Goal: Task Accomplishment & Management: Manage account settings

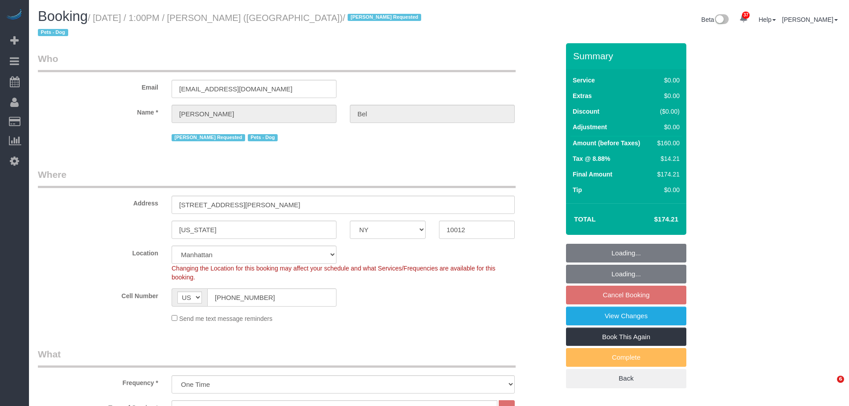
select select "NY"
select select "1"
select select "spot6"
select select "number:89"
select select "number:90"
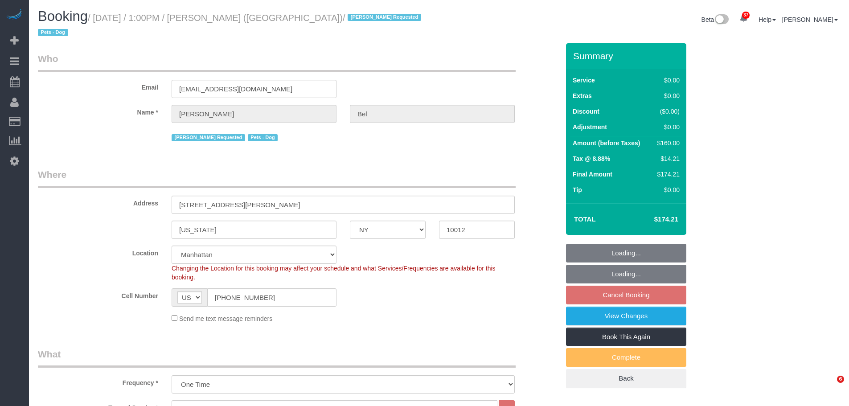
select select "number:13"
select select "number:5"
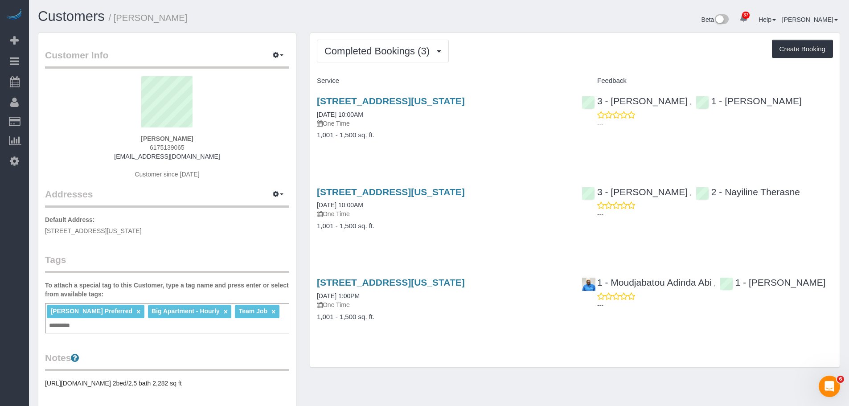
click at [569, 64] on div "Completed Bookings (3) Completed Bookings (3) Upcoming Bookings (0) Cancelled B…" at bounding box center [574, 200] width 529 height 335
drag, startPoint x: 547, startPoint y: 100, endPoint x: 317, endPoint y: 104, distance: 230.0
click at [317, 104] on h3 "15 Union Square West, Apt 3d, New York, NY 10003" at bounding box center [442, 101] width 251 height 10
copy link "15 Union Square West, Apt 3d, New York, NY 10003"
click at [511, 66] on div "Completed Bookings (3) Completed Bookings (3) Upcoming Bookings (0) Cancelled B…" at bounding box center [574, 200] width 529 height 335
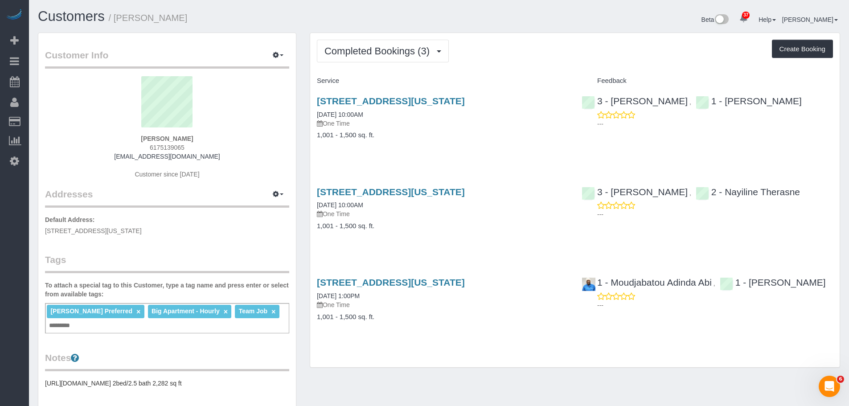
click at [524, 65] on div "Completed Bookings (3) Completed Bookings (3) Upcoming Bookings (0) Cancelled B…" at bounding box center [574, 200] width 529 height 335
click at [465, 101] on link "15 Union Square West, Apt 3d, New York, NY 10003" at bounding box center [391, 101] width 148 height 10
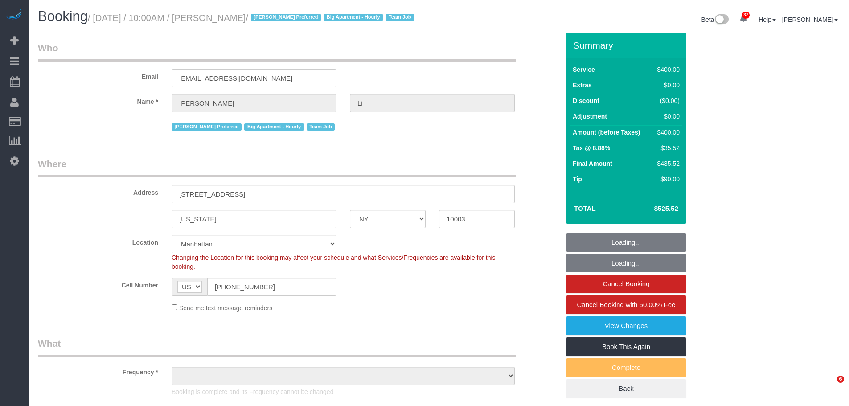
select select "NY"
select select "spot1"
select select "number:58"
select select "number:77"
select select "number:15"
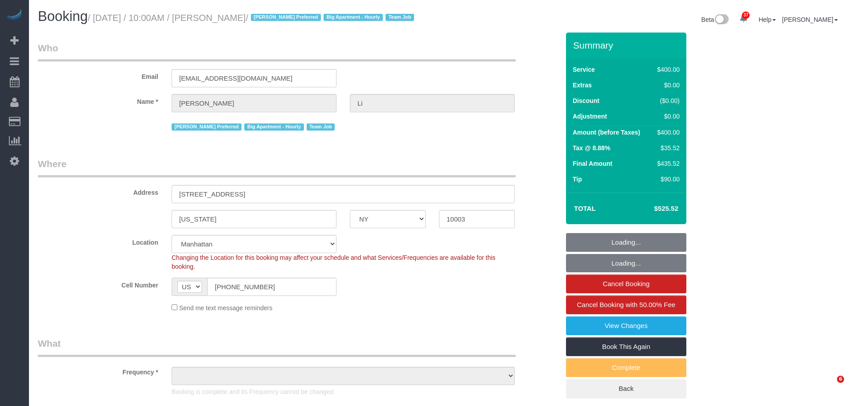
select select "number:5"
select select "object:1460"
select select "2"
select select "150"
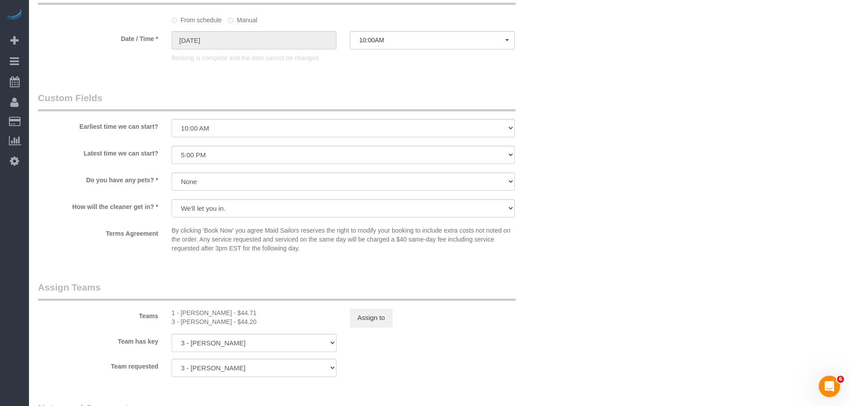
scroll to position [997, 0]
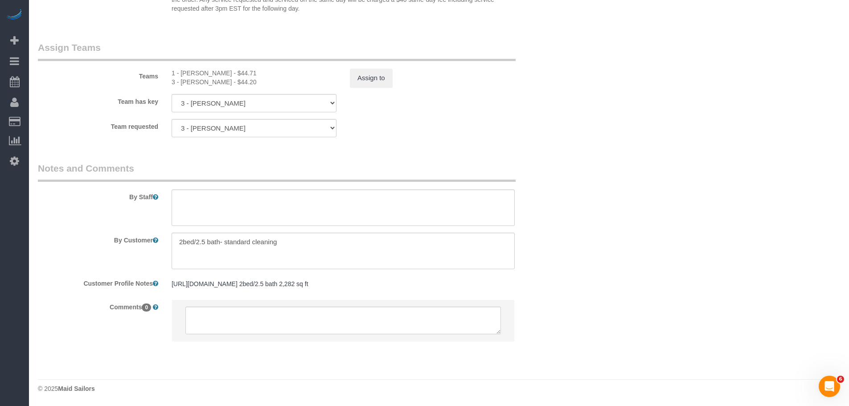
drag, startPoint x: 608, startPoint y: 225, endPoint x: 609, endPoint y: 266, distance: 40.6
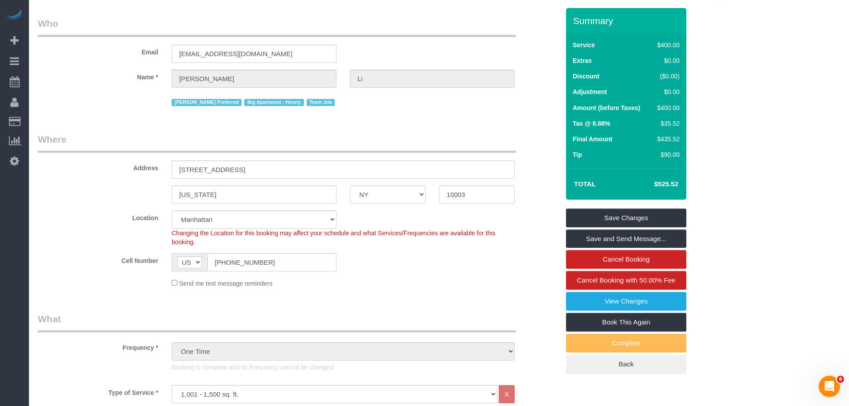
scroll to position [0, 0]
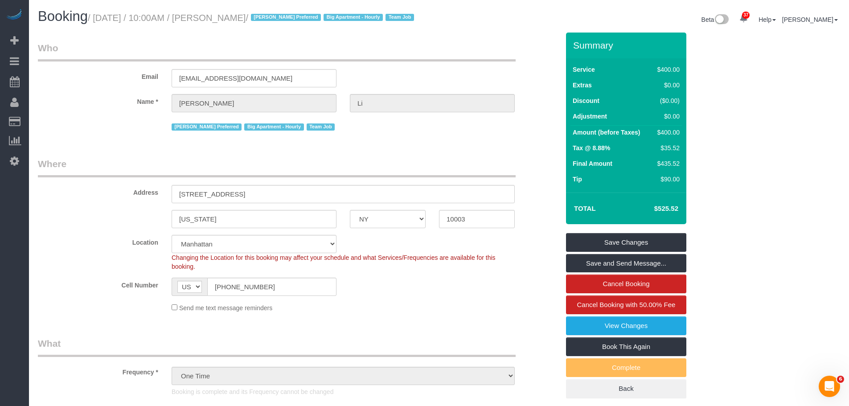
click at [541, 44] on div "Email nick68er@gmail.com" at bounding box center [298, 64] width 535 height 46
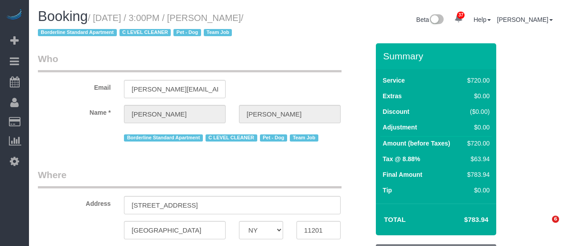
select select "NY"
select select "number:63"
select select "number:78"
select select "number:13"
select select "number:5"
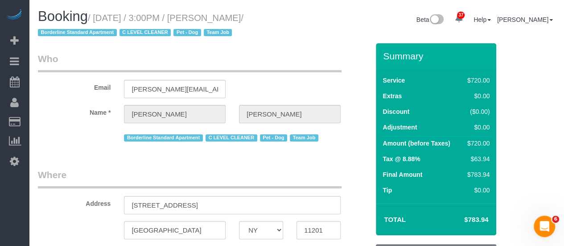
select select "object:990"
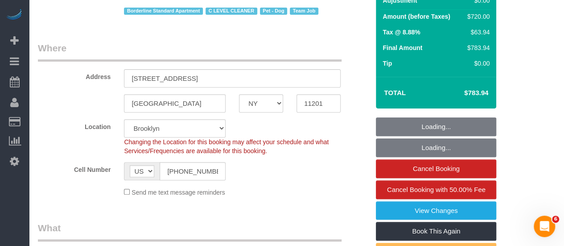
select select "spot1"
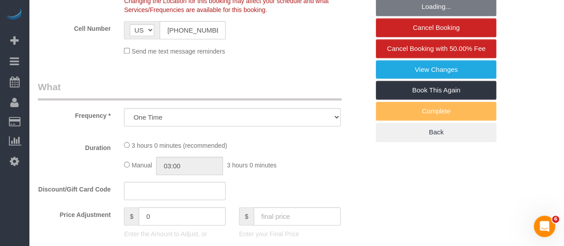
select select "string:stripe-pm_1SE9fS4VGloSiKo7iQJ7ZpLW"
select select "3"
select select "180"
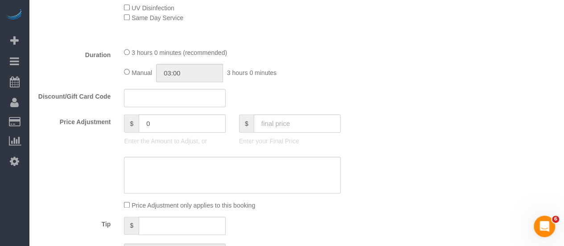
scroll to position [446, 0]
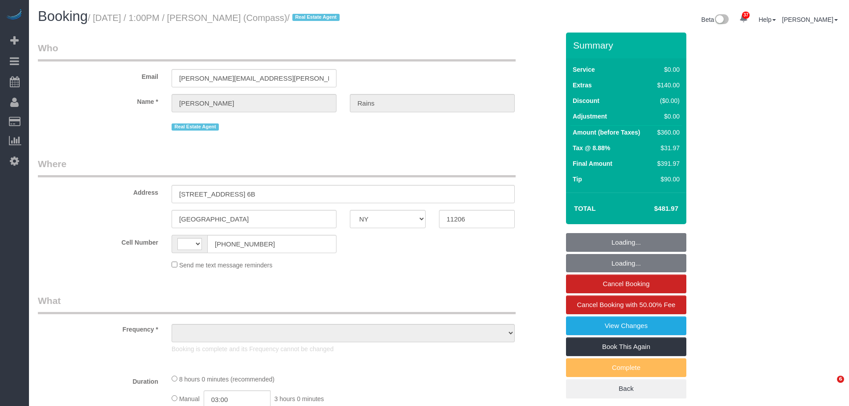
select select "NY"
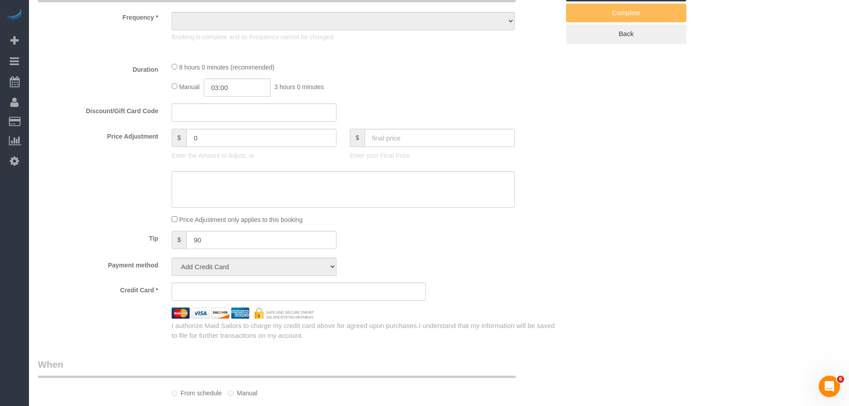
select select "string:US"
select select "object:586"
select select "string:stripe-pm_1S4Q8b4VGloSiKo7y8bTb64Z"
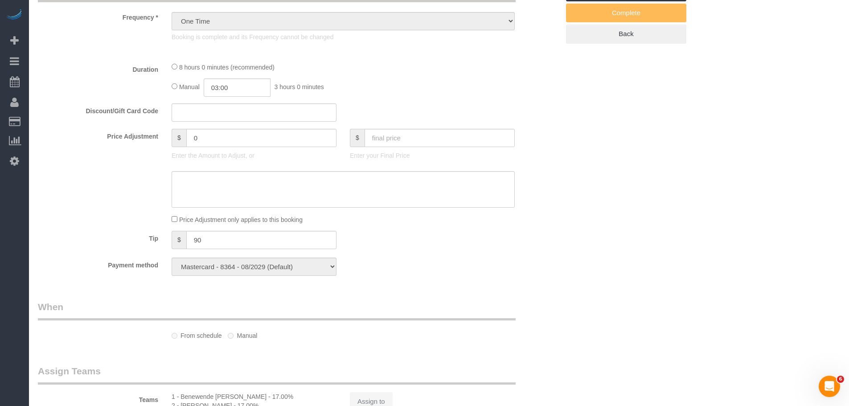
select select "2"
select select "spot1"
select select "number:89"
select select "number:90"
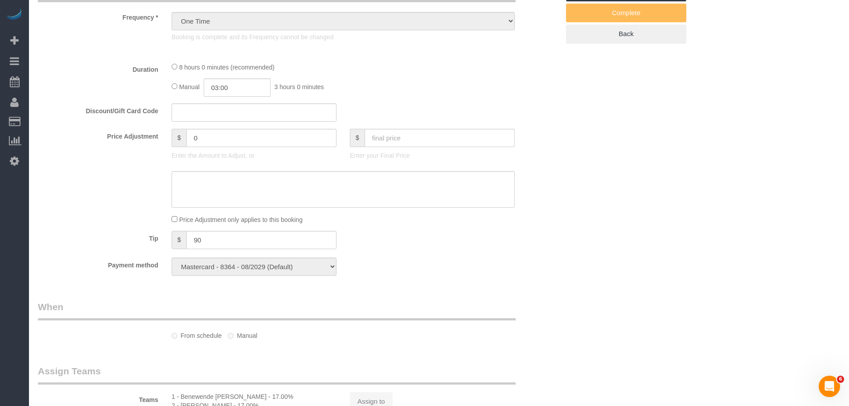
select select "number:15"
select select "number:5"
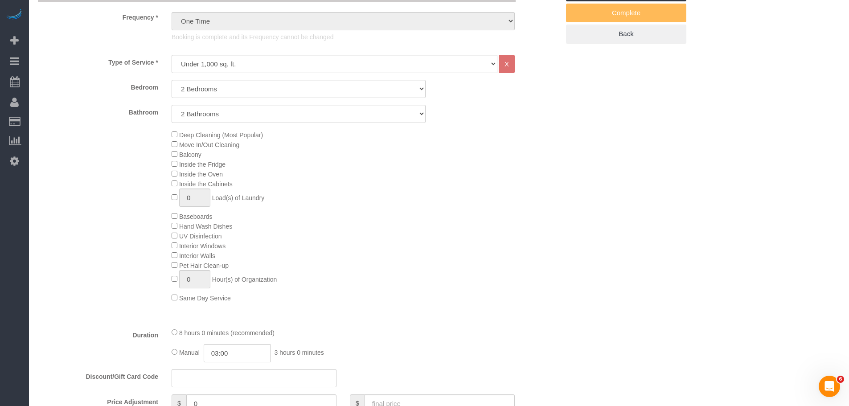
select select "object:947"
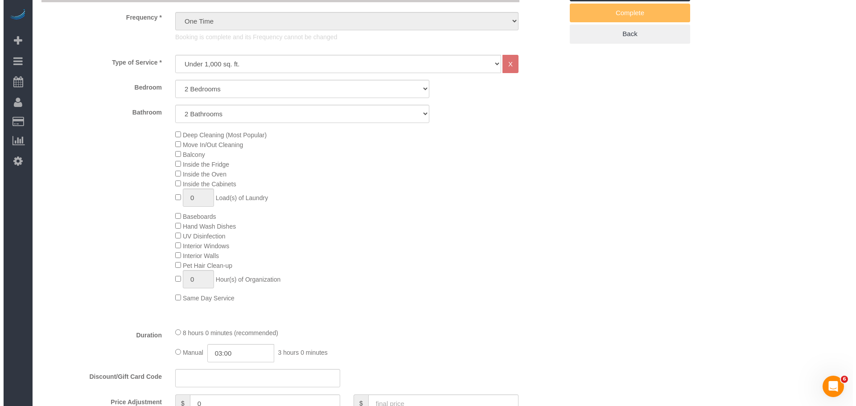
scroll to position [221, 0]
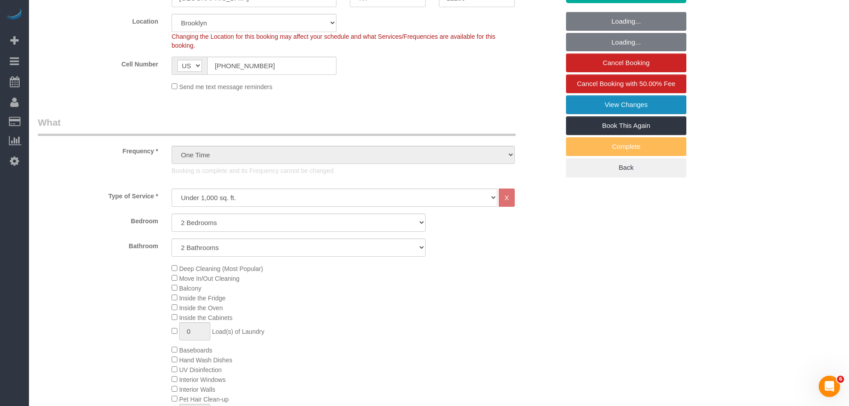
click at [649, 103] on link "View Changes" at bounding box center [626, 104] width 120 height 19
select select "2"
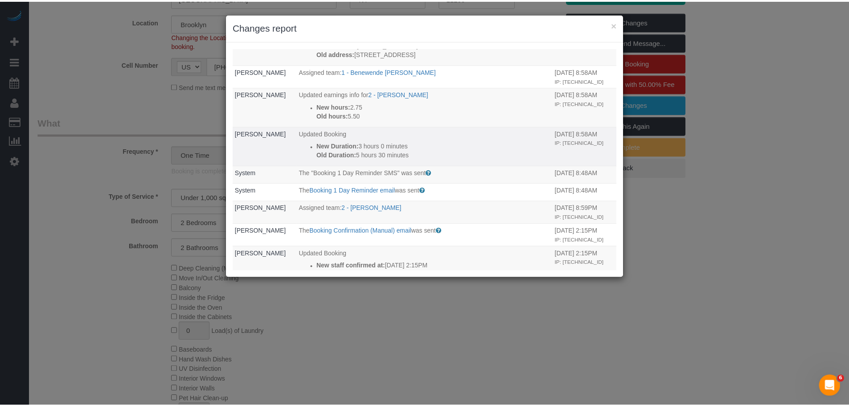
scroll to position [356, 0]
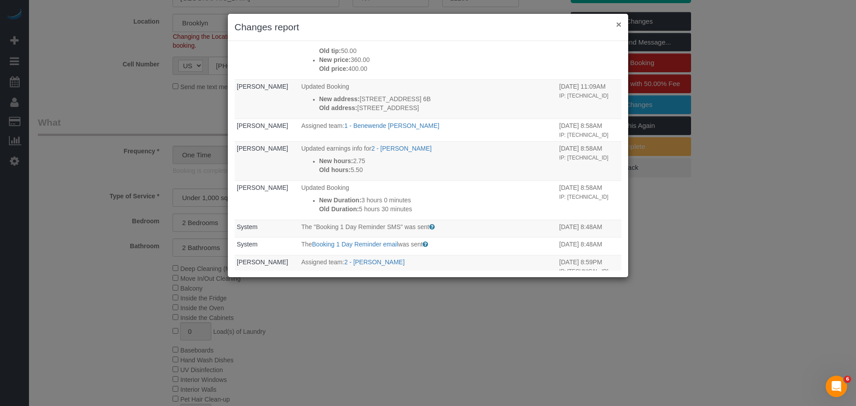
click at [619, 27] on button "×" at bounding box center [618, 24] width 5 height 9
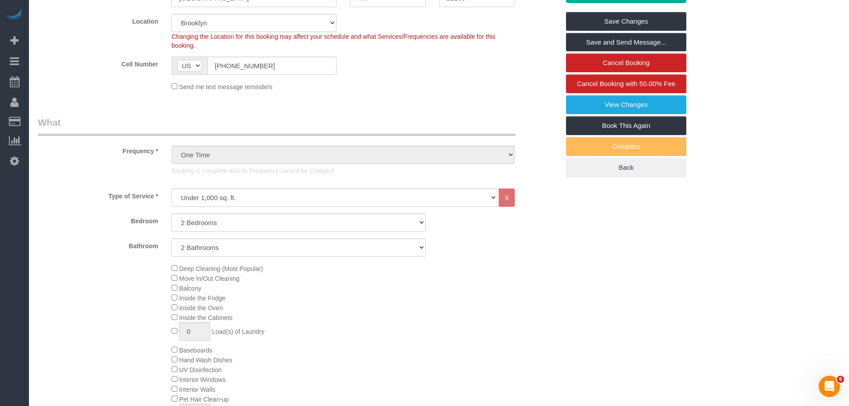
click at [524, 116] on div "Frequency * One Time Weekly (20% Off) - 20.00% Every 2 Weeks (15% Off) - 15.00%…" at bounding box center [298, 149] width 535 height 66
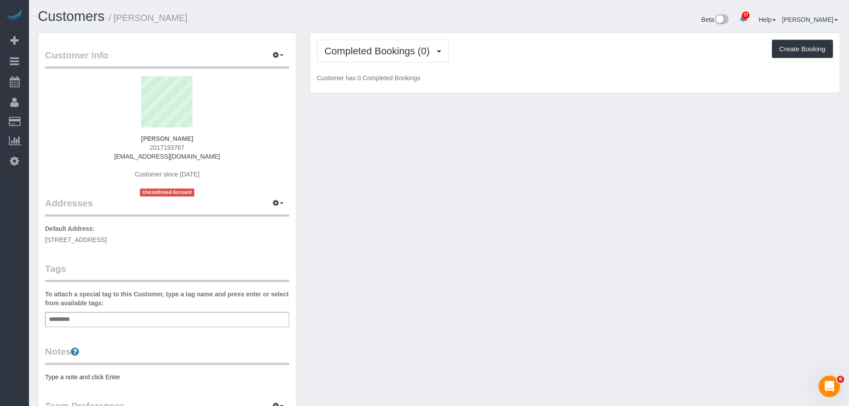
drag, startPoint x: 211, startPoint y: 241, endPoint x: 43, endPoint y: 243, distance: 168.0
click at [43, 243] on div "Customer Info Edit Contact Info Send Message Email Preferences Special Sales Ta…" at bounding box center [167, 326] width 258 height 587
copy span "[STREET_ADDRESS]"
click at [117, 321] on div "Add a tag" at bounding box center [167, 319] width 244 height 15
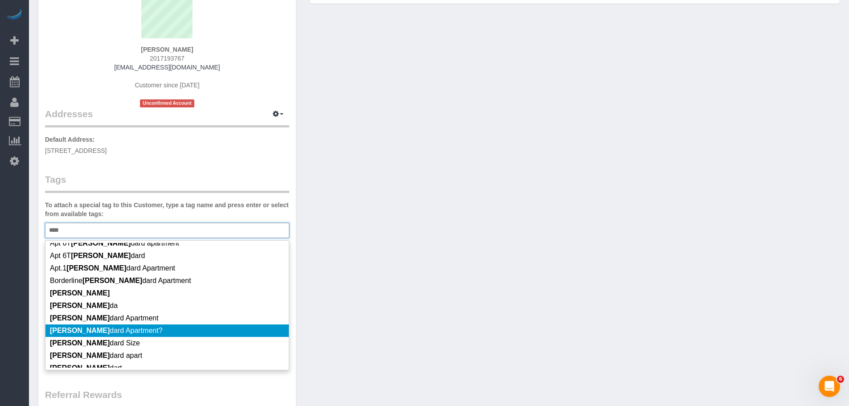
scroll to position [45, 0]
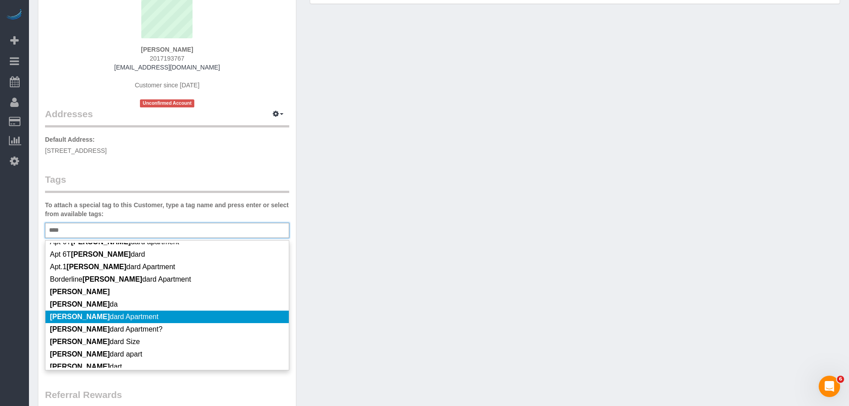
type input "****"
click at [173, 319] on li "[PERSON_NAME] dard Apartment" at bounding box center [166, 317] width 243 height 12
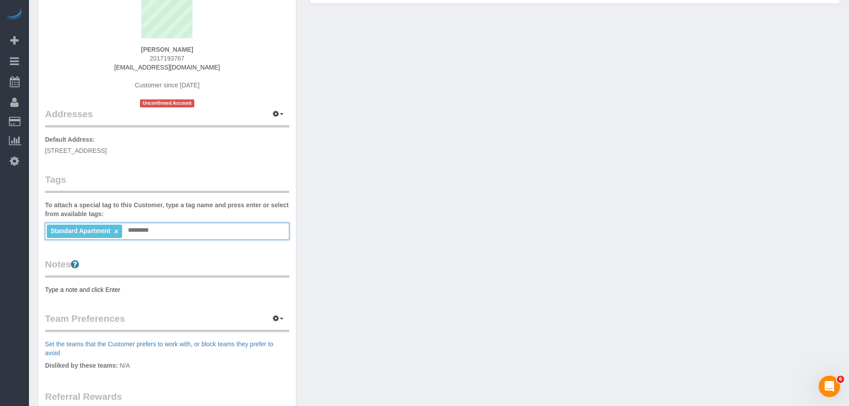
click at [123, 290] on pre "Type a note and click Enter" at bounding box center [167, 289] width 244 height 9
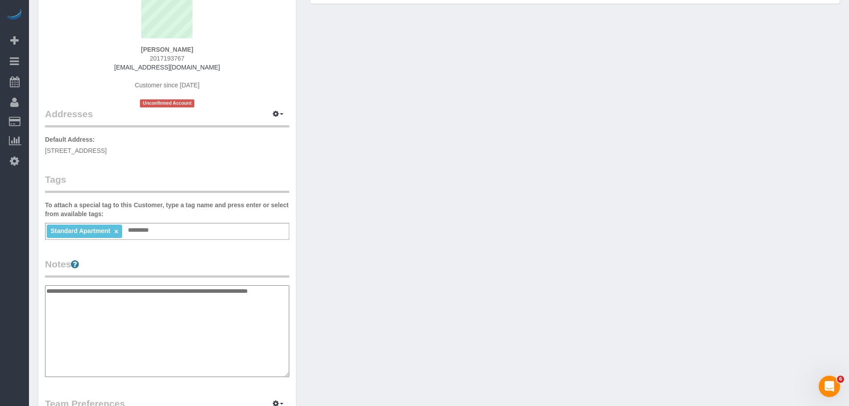
type textarea "**********"
click at [344, 294] on div "Customer Info Edit Contact Info Send Message Email Preferences Special Sales Ta…" at bounding box center [438, 285] width 815 height 684
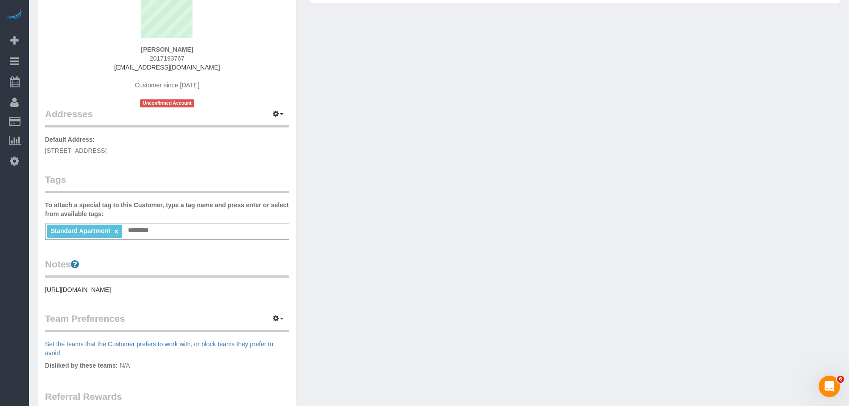
click at [397, 256] on div "Customer Info Edit Contact Info Send Message Email Preferences Special Sales Ta…" at bounding box center [438, 242] width 815 height 599
click at [277, 113] on icon "button" at bounding box center [276, 113] width 6 height 5
click at [272, 127] on button "Manage Addresses" at bounding box center [253, 131] width 72 height 12
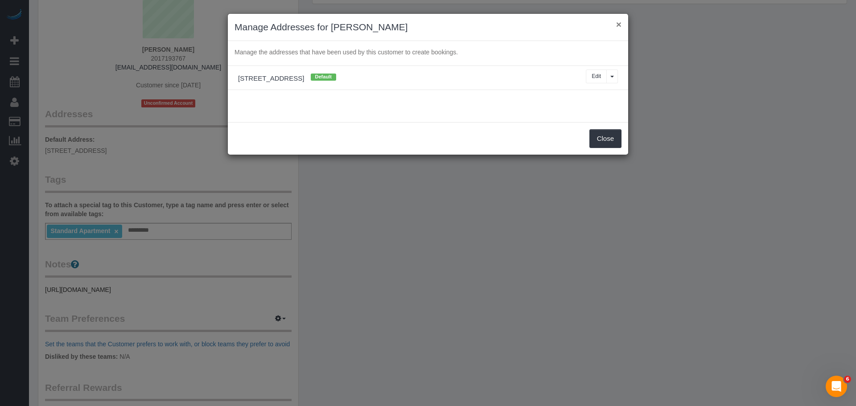
click at [617, 26] on button "×" at bounding box center [618, 24] width 5 height 9
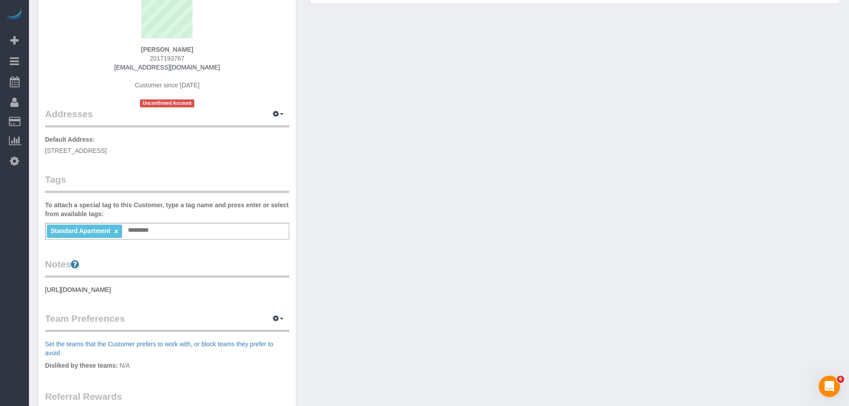
scroll to position [0, 0]
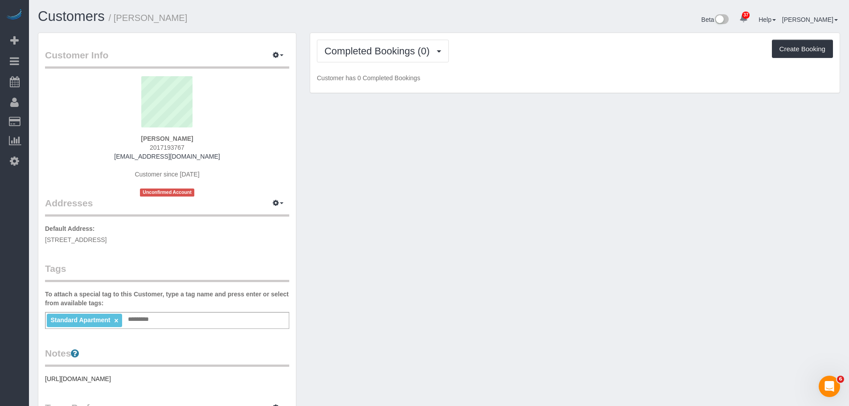
click at [403, 253] on div "Customer Info Edit Contact Info Send Message Email Preferences Special Sales Ta…" at bounding box center [438, 332] width 815 height 599
click at [166, 379] on pre "https://www.zillow.com/homedetails/2140-E-Tremont-Ave-APT-7G-Bronx-NY-10462/298…" at bounding box center [167, 378] width 244 height 9
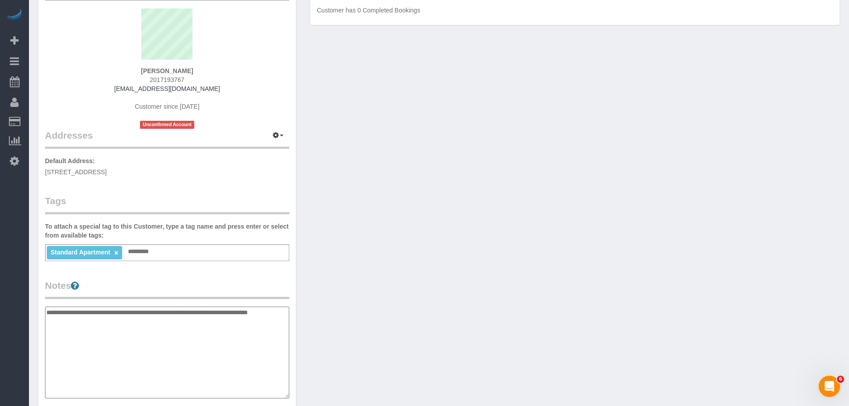
scroll to position [134, 0]
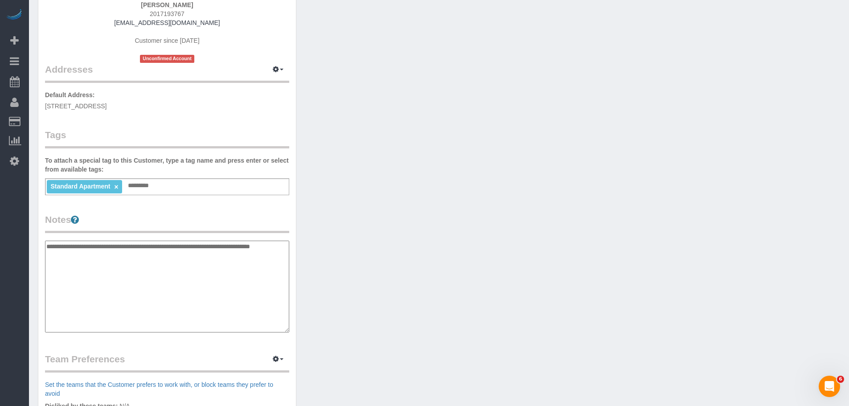
type textarea "**********"
click at [460, 143] on div "Customer Info Edit Contact Info Send Message Email Preferences Special Sales Ta…" at bounding box center [438, 241] width 815 height 684
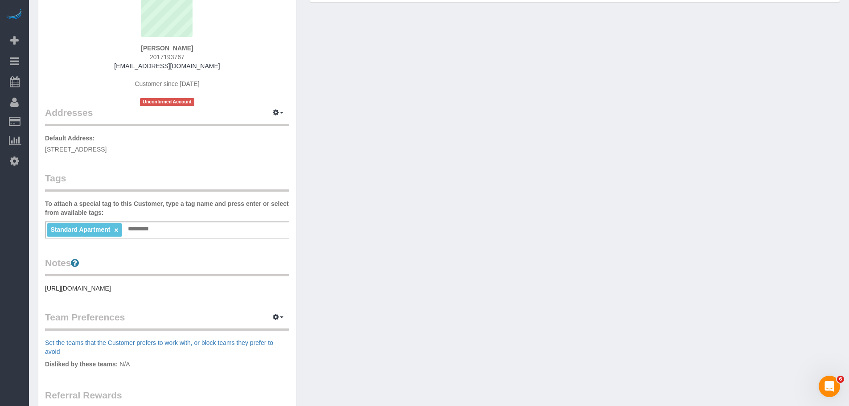
scroll to position [0, 0]
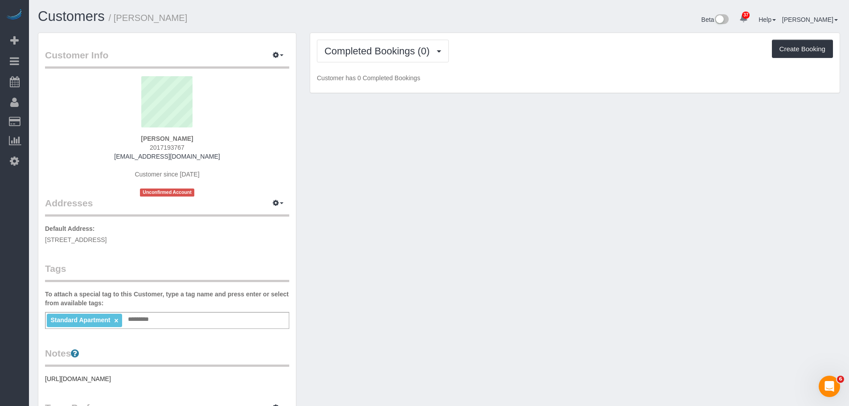
click at [558, 65] on div "Completed Bookings (0) Completed Bookings (0) Upcoming Bookings (1) Cancelled B…" at bounding box center [574, 63] width 529 height 60
click at [502, 67] on div "Completed Bookings (0) Completed Bookings (0) Upcoming Bookings (1) Cancelled B…" at bounding box center [574, 63] width 529 height 60
click at [377, 59] on button "Completed Bookings (0)" at bounding box center [383, 51] width 132 height 23
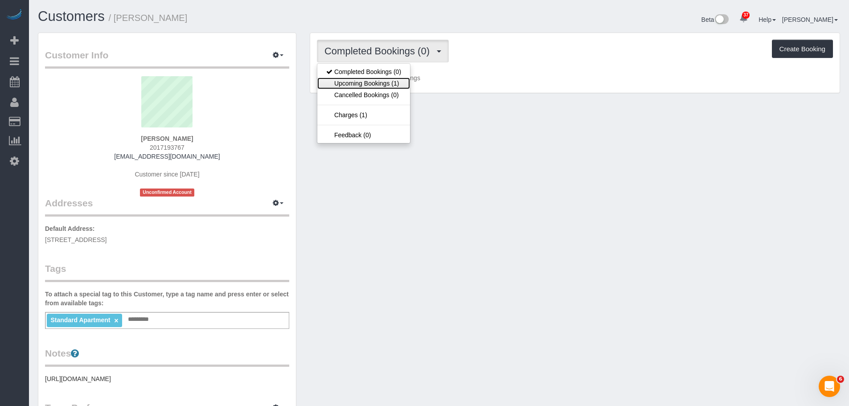
click at [380, 83] on link "Upcoming Bookings (1)" at bounding box center [363, 84] width 93 height 12
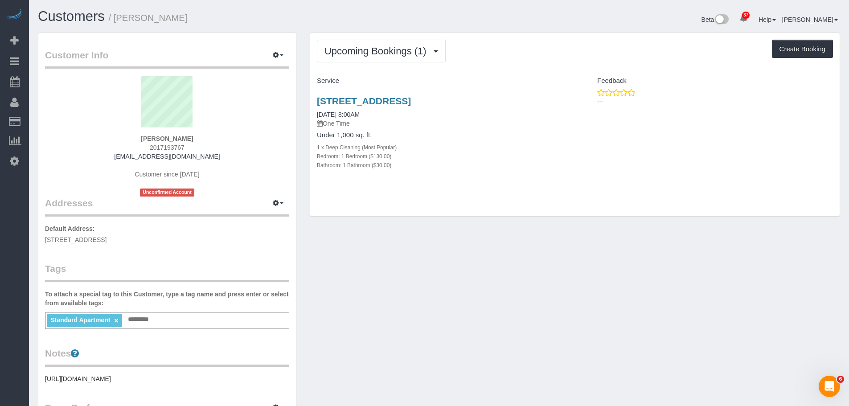
click at [527, 69] on div "Upcoming Bookings (1) Completed Bookings (0) Upcoming Bookings (1) Cancelled Bo…" at bounding box center [574, 125] width 529 height 184
click at [411, 101] on link "2140 E Tremont Avenue, Apt 7g, Bronx, NY 10462" at bounding box center [364, 101] width 94 height 10
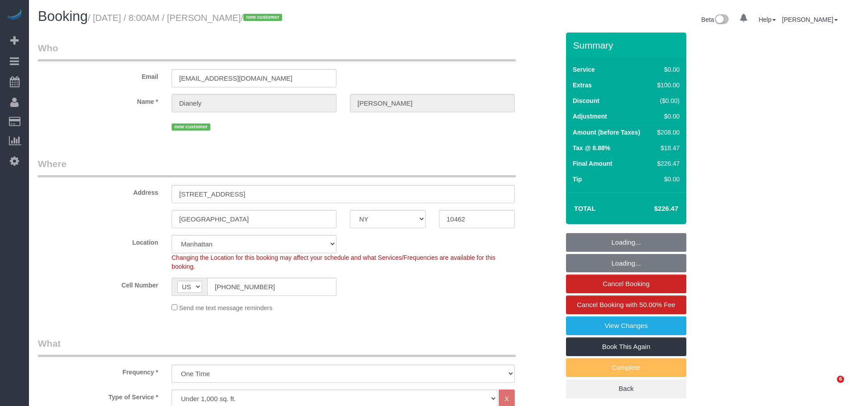
select select "NY"
select select "1"
select select "spot1"
select select "number:89"
select select "number:69"
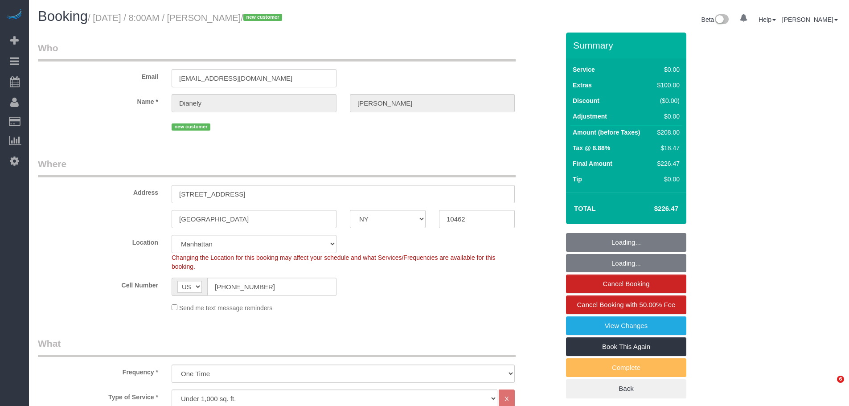
select select "number:15"
select select "number:5"
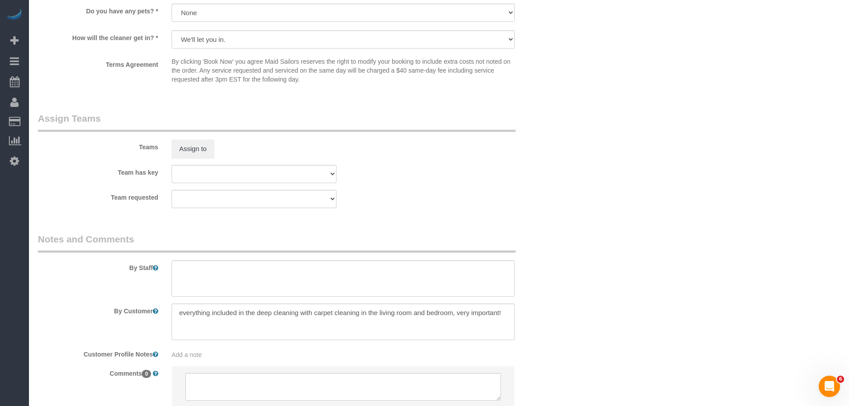
scroll to position [1069, 0]
drag, startPoint x: 250, startPoint y: 317, endPoint x: 614, endPoint y: 286, distance: 364.9
click at [443, 315] on textarea at bounding box center [343, 321] width 343 height 37
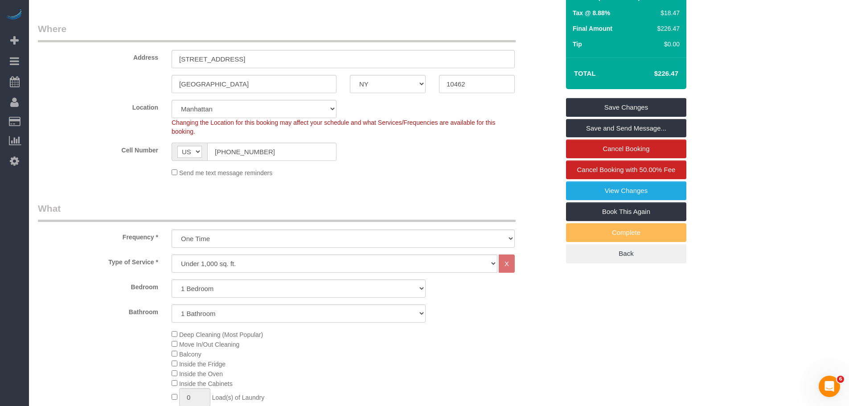
scroll to position [45, 0]
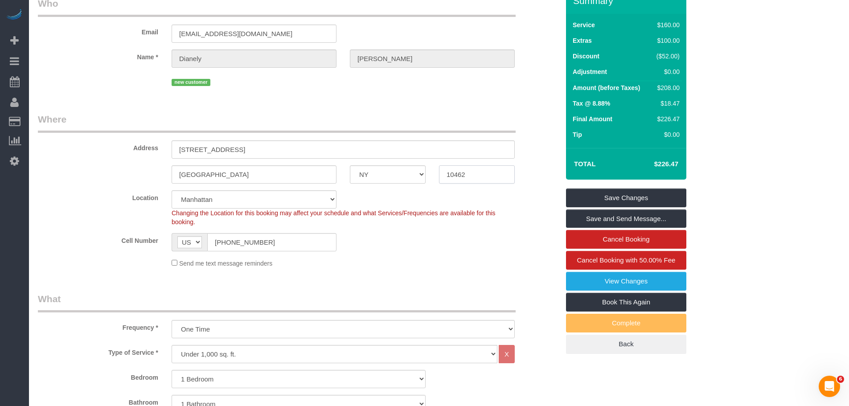
click at [390, 177] on div "Bronx AK AL AR AZ CA CO CT DC DE FL GA HI IA ID IL IN KS KY LA MA MD ME MI MN M…" at bounding box center [298, 174] width 535 height 18
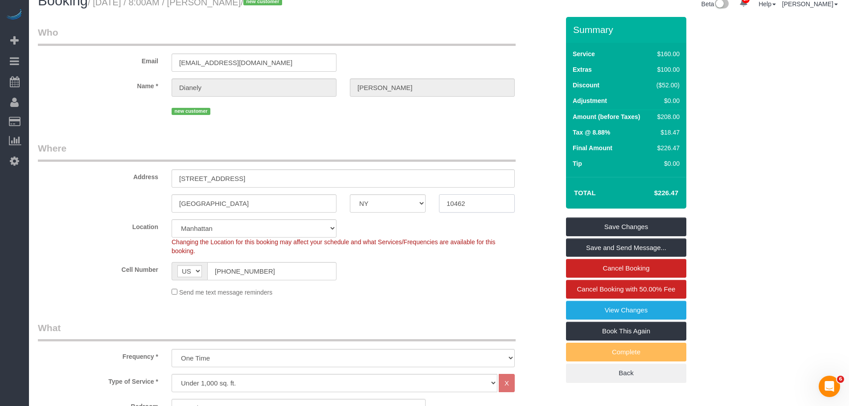
scroll to position [0, 0]
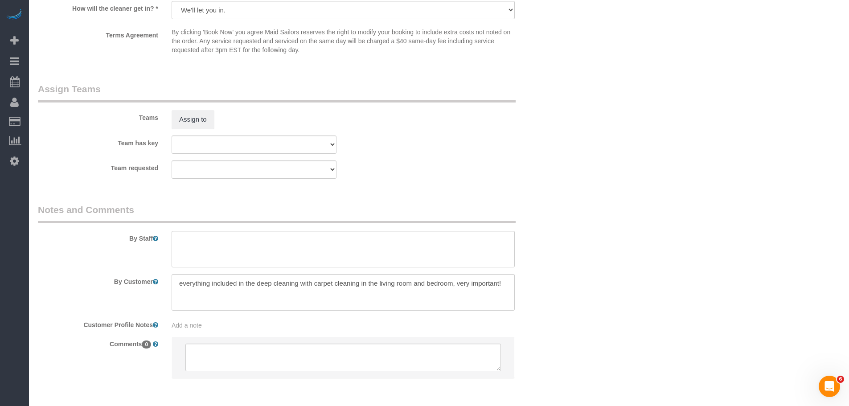
scroll to position [1135, 0]
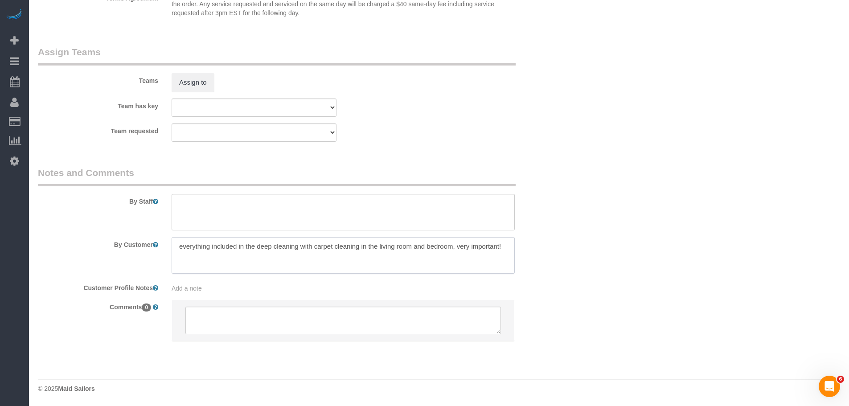
click at [289, 251] on textarea at bounding box center [343, 255] width 343 height 37
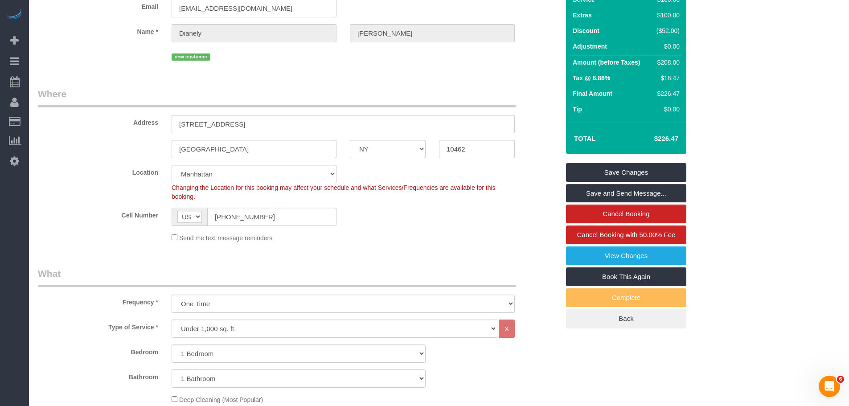
scroll to position [66, 0]
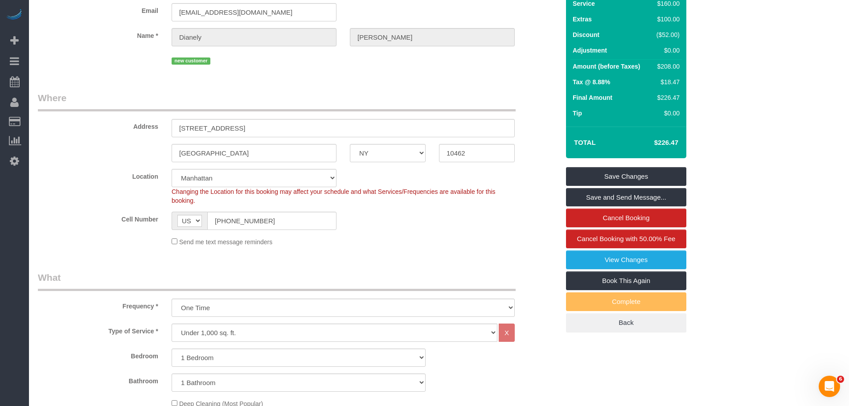
drag, startPoint x: 492, startPoint y: 142, endPoint x: 381, endPoint y: 152, distance: 111.4
click at [383, 152] on sui-booking-address "Address 2140 E Tremont Avenue, Apt 7G Bronx AK AL AR AZ CA CO CT DC DE FL GA HI…" at bounding box center [298, 126] width 521 height 71
copy div "AK AL AR AZ CA CO CT DC DE FL GA HI IA ID IL IN KS KY LA MA MD ME MI MN MO MS M…"
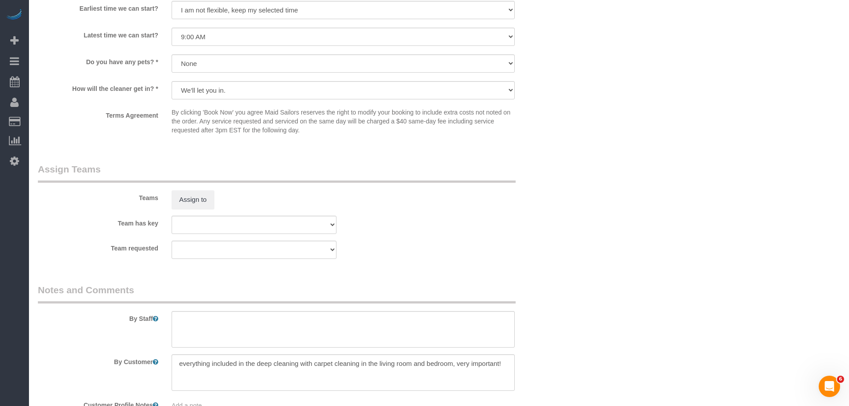
scroll to position [1091, 0]
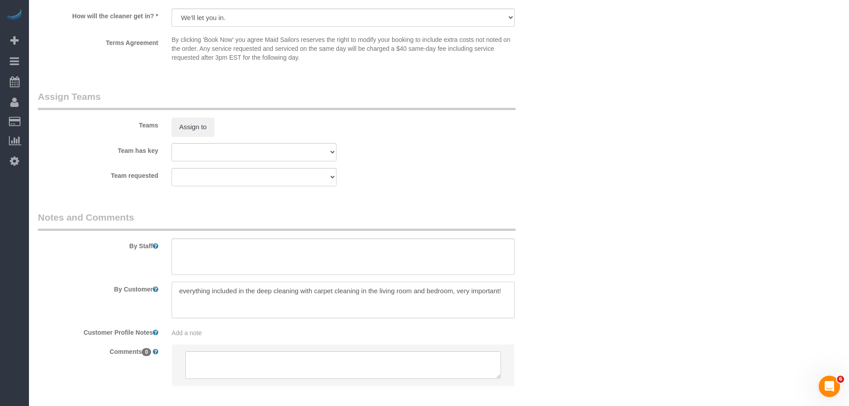
click at [351, 293] on textarea at bounding box center [343, 300] width 343 height 37
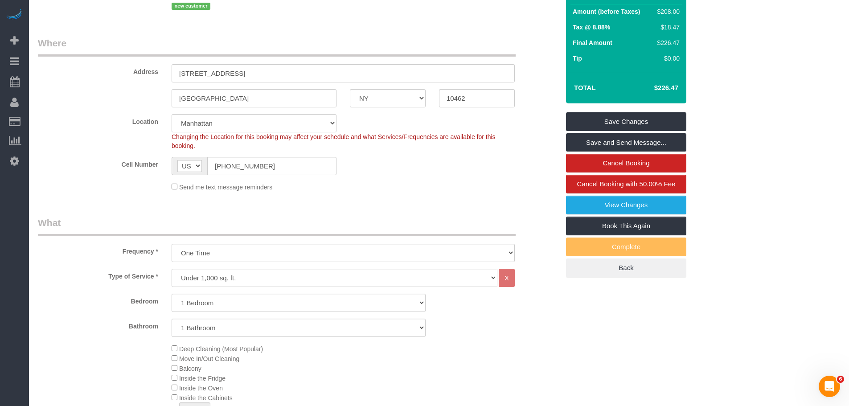
scroll to position [111, 0]
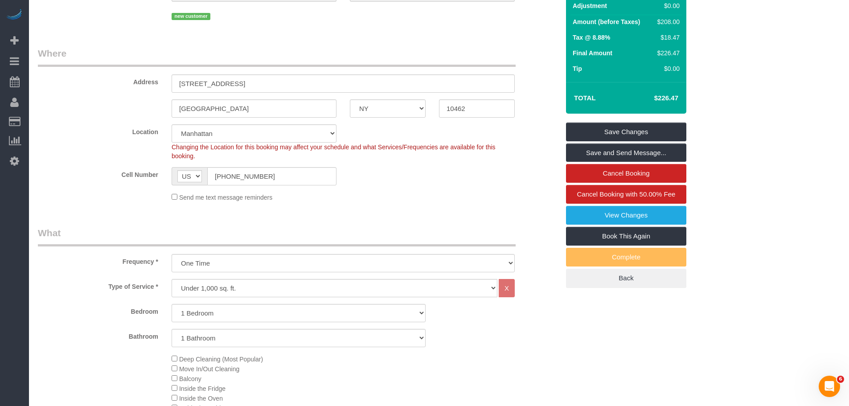
drag, startPoint x: 362, startPoint y: 202, endPoint x: 241, endPoint y: 197, distance: 121.3
click at [361, 202] on fieldset "Where Address 2140 E Tremont Avenue, Apt 7G Bronx AK AL AR AZ CA CO CT DC DE FL…" at bounding box center [298, 128] width 521 height 162
drag, startPoint x: 246, startPoint y: 173, endPoint x: 134, endPoint y: 179, distance: 112.0
click at [135, 179] on div "Cell Number AF AL DZ AD AO AI AQ AG AR AM AW AU AT AZ BS BH BD BB BY BE BZ BJ B…" at bounding box center [298, 176] width 535 height 18
click at [392, 196] on div "Send me text message reminders" at bounding box center [343, 197] width 356 height 10
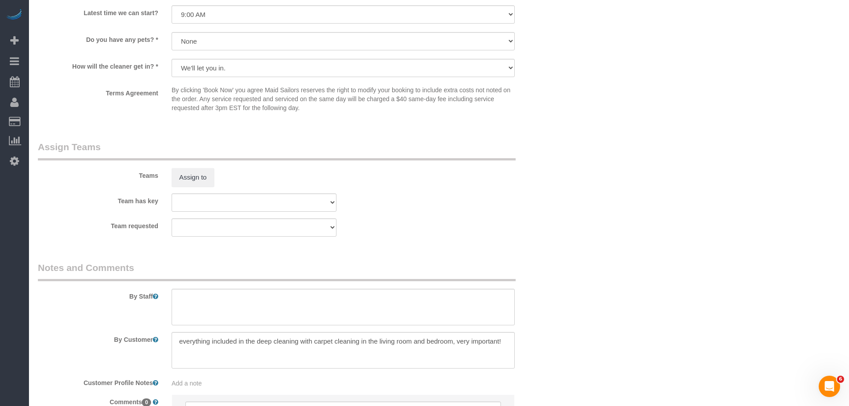
scroll to position [1114, 0]
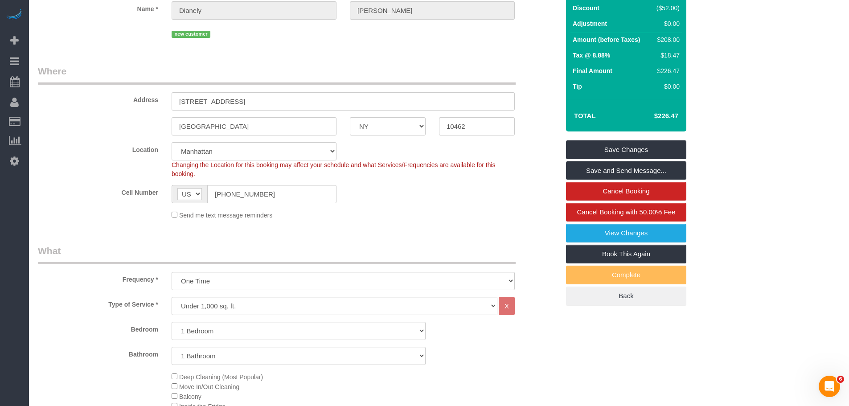
scroll to position [45, 0]
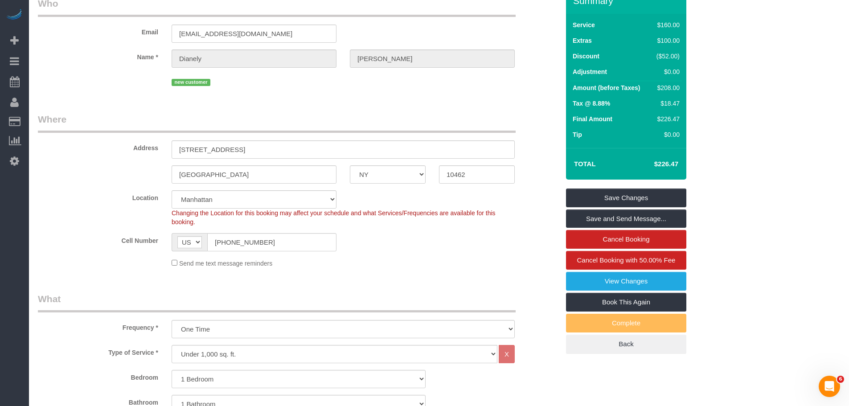
click at [479, 273] on fieldset "Where Address 2140 E Tremont Avenue, Apt 7G Bronx AK AL AR AZ CA CO CT DC DE FL…" at bounding box center [298, 194] width 521 height 162
click at [447, 299] on legend "What" at bounding box center [277, 302] width 478 height 20
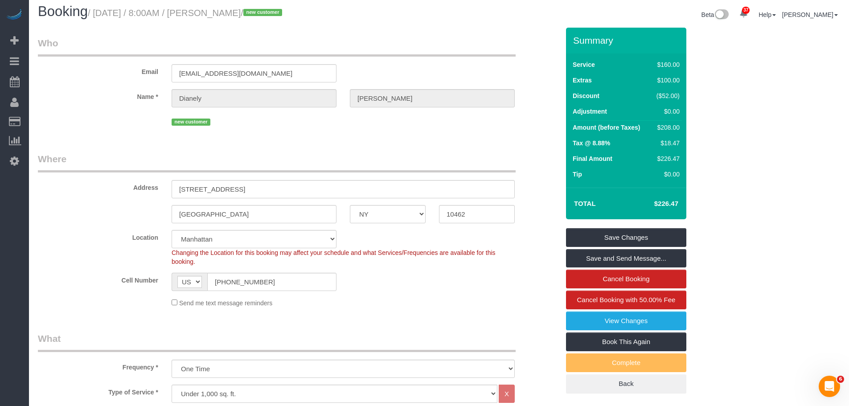
scroll to position [0, 0]
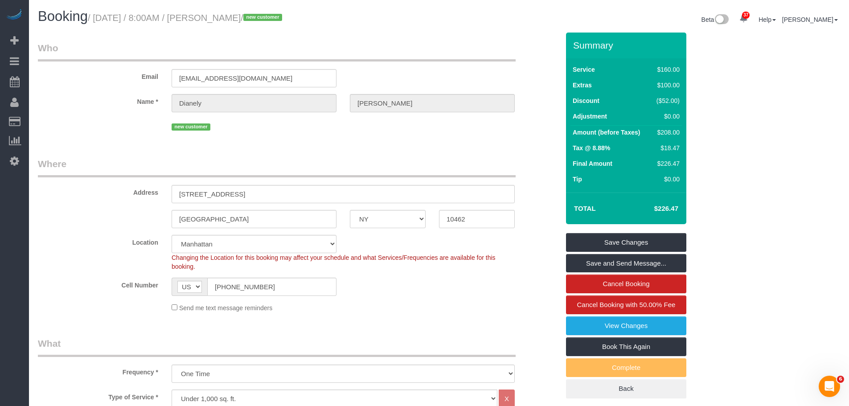
click at [487, 310] on div "Send me text message reminders" at bounding box center [343, 308] width 356 height 10
click at [484, 311] on div "Send me text message reminders" at bounding box center [343, 308] width 356 height 10
click at [467, 52] on legend "Who" at bounding box center [277, 51] width 478 height 20
click at [753, 158] on div "Summary Service $160.00 Extras $100.00 Discount ($52.00) Adjustment $0.00 Amoun…" at bounding box center [659, 225] width 201 height 384
click at [416, 65] on div "Email dianelygomez19@gmail.com" at bounding box center [298, 64] width 535 height 46
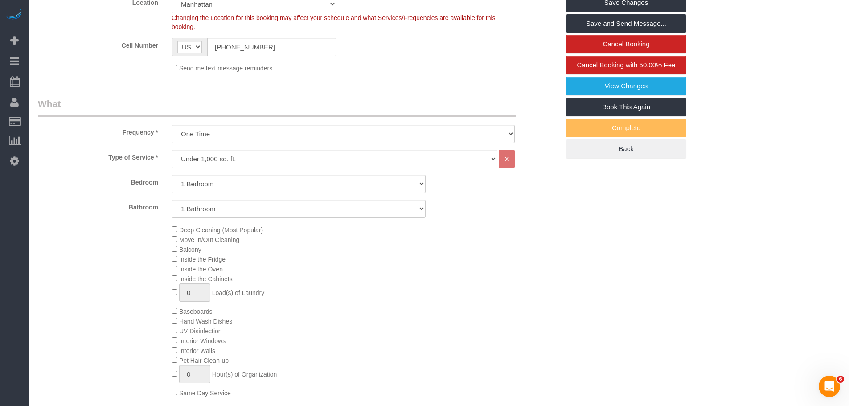
scroll to position [223, 0]
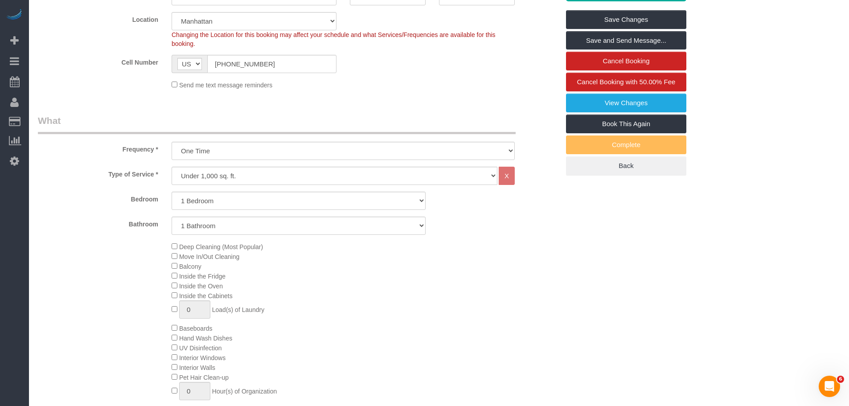
click at [436, 90] on fieldset "Where Address 2140 E Tremont Avenue, Apt 7G Bronx AK AL AR AZ CA CO CT DC DE FL…" at bounding box center [298, 15] width 521 height 162
click at [410, 89] on div "Send me text message reminders" at bounding box center [343, 85] width 356 height 10
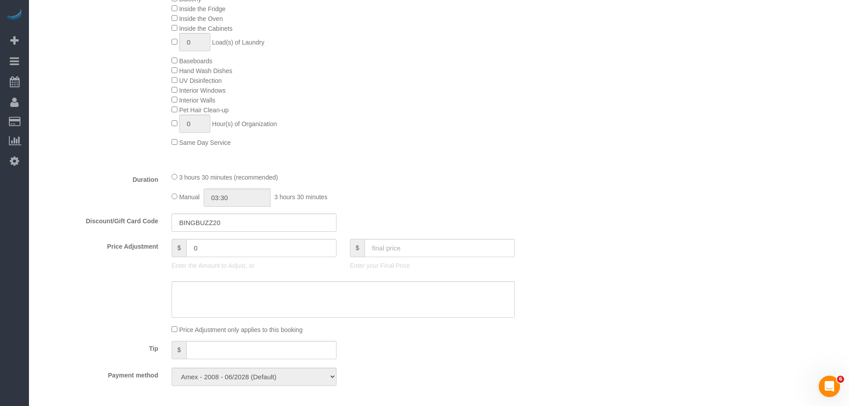
scroll to position [356, 0]
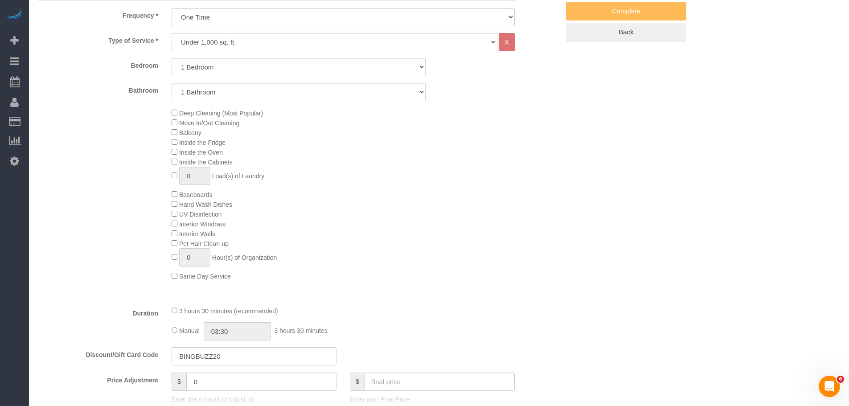
click at [524, 218] on div "Deep Cleaning (Most Popular) Move In/Out Cleaning Balcony Inside the Fridge Ins…" at bounding box center [365, 194] width 401 height 173
click at [504, 285] on div "Type of Service * Under 1,000 sq. ft. 1,001 - 1,500 sq. ft. 1,500+ sq. ft. Cust…" at bounding box center [298, 166] width 521 height 266
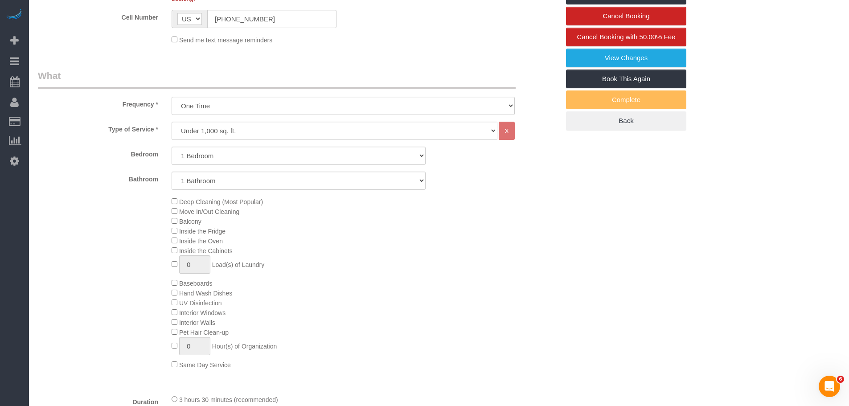
scroll to position [267, 0]
click at [418, 139] on select "Under 1,000 sq. ft. 1,001 - 1,500 sq. ft. 1,500+ sq. ft. Custom Cleaning Office…" at bounding box center [335, 131] width 326 height 18
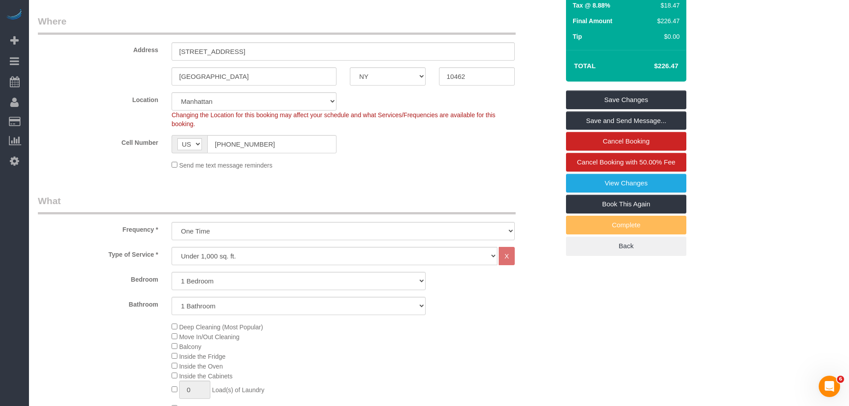
scroll to position [134, 0]
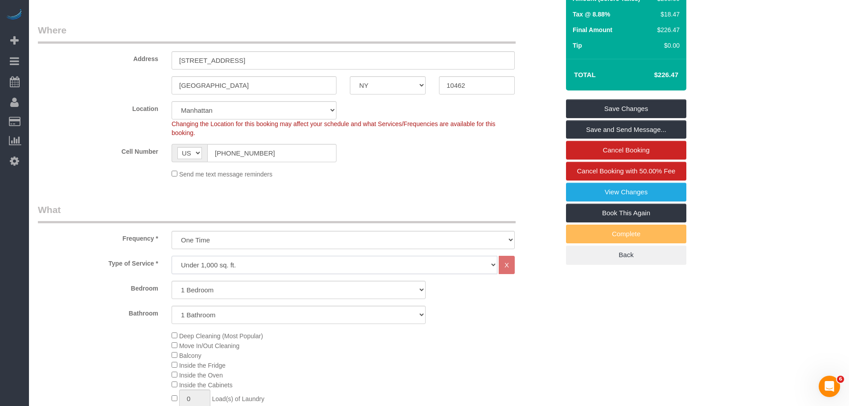
click at [407, 267] on select "Under 1,000 sq. ft. 1,001 - 1,500 sq. ft. 1,500+ sq. ft. Custom Cleaning Office…" at bounding box center [335, 265] width 326 height 18
select select "213"
click at [172, 256] on select "Under 1,000 sq. ft. 1,001 - 1,500 sq. ft. 1,500+ sq. ft. Custom Cleaning Office…" at bounding box center [335, 265] width 326 height 18
select select "1"
select select "120"
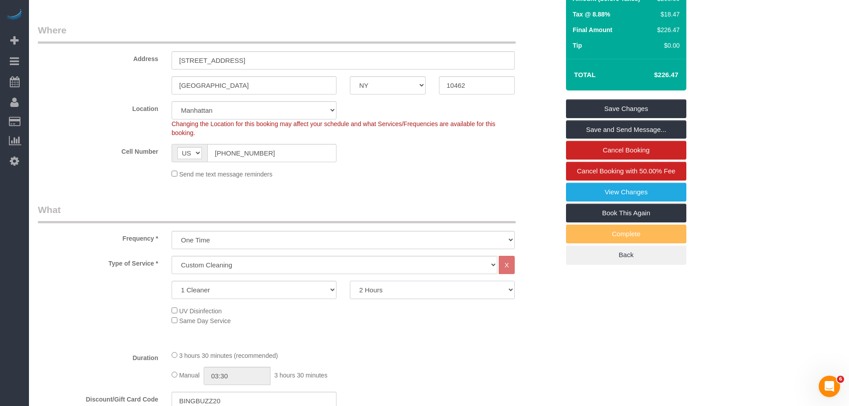
click at [408, 283] on select "2 Hours 2.5 Hours 3 Hours 3.5 Hours 4 Hours 4.5 Hours 5 Hours 5.5 Hours 6 Hours…" at bounding box center [432, 290] width 165 height 18
select select
select select "210"
click at [350, 281] on select "2 Hours 2.5 Hours 3 Hours 3.5 Hours 4 Hours 4.5 Hours 5 Hours 5.5 Hours 6 Hours…" at bounding box center [432, 290] width 165 height 18
select select "spot54"
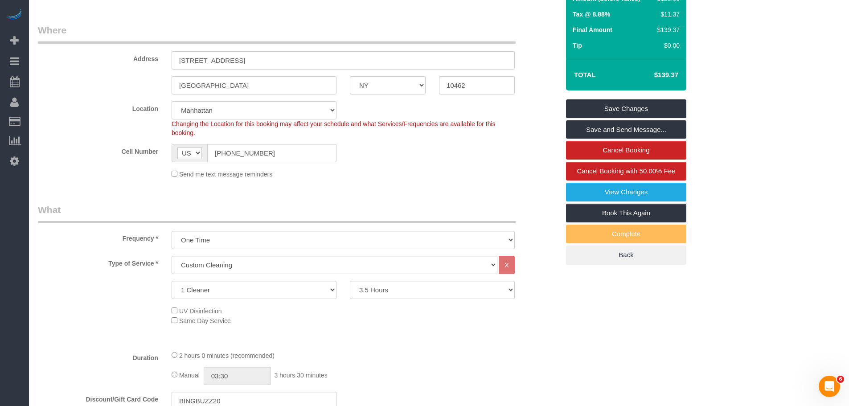
drag, startPoint x: 449, startPoint y: 201, endPoint x: 450, endPoint y: 209, distance: 8.1
select select "spot106"
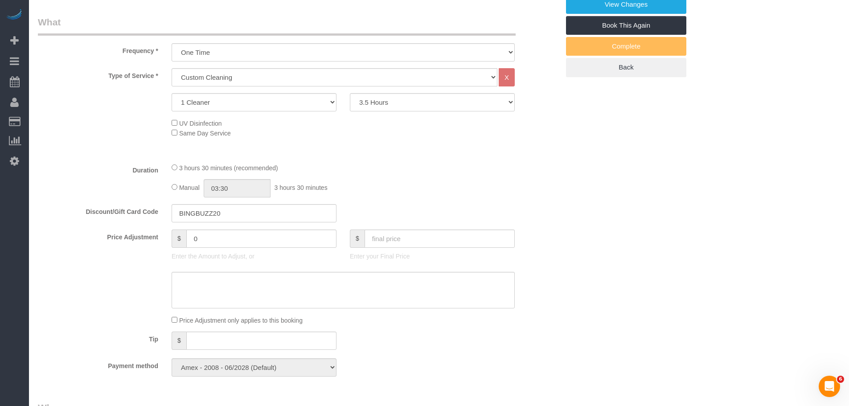
scroll to position [356, 0]
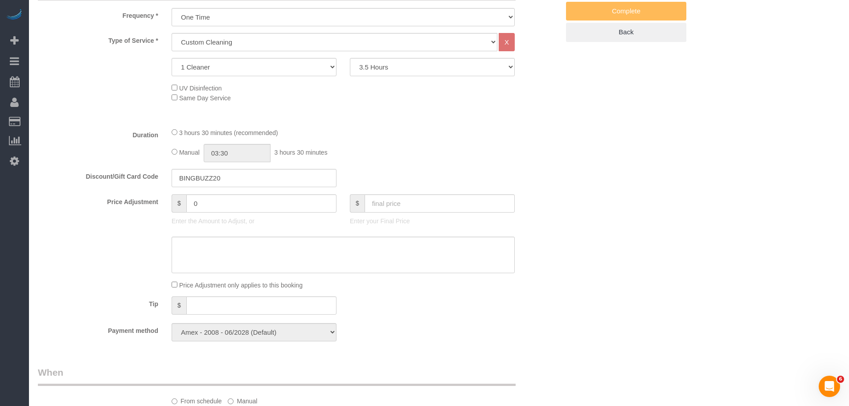
click at [482, 147] on div "Manual 03:30 3 hours 30 minutes" at bounding box center [343, 153] width 343 height 18
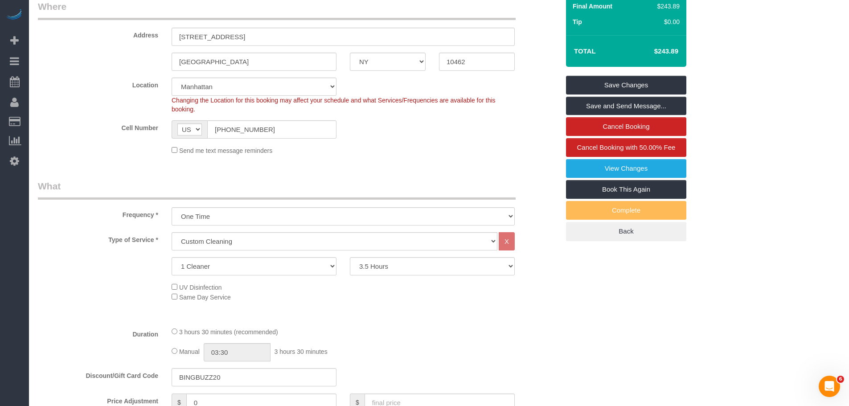
scroll to position [178, 0]
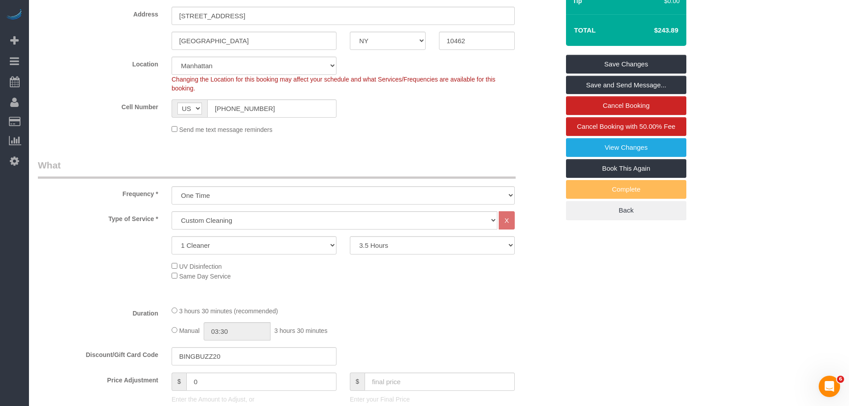
click at [474, 135] on fieldset "Where Address 2140 E Tremont Avenue, Apt 7G Bronx AK AL AR AZ CA CO CT DC DE FL…" at bounding box center [298, 60] width 521 height 162
click at [433, 116] on div "Cell Number AF AL DZ AD AO AI AQ AG AR AM AW AU AT AZ BS BH BD BB BY BE BZ BJ B…" at bounding box center [298, 108] width 535 height 18
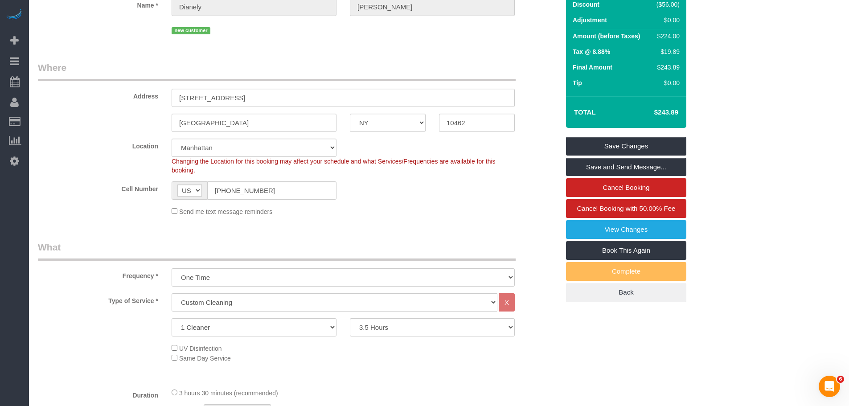
scroll to position [223, 0]
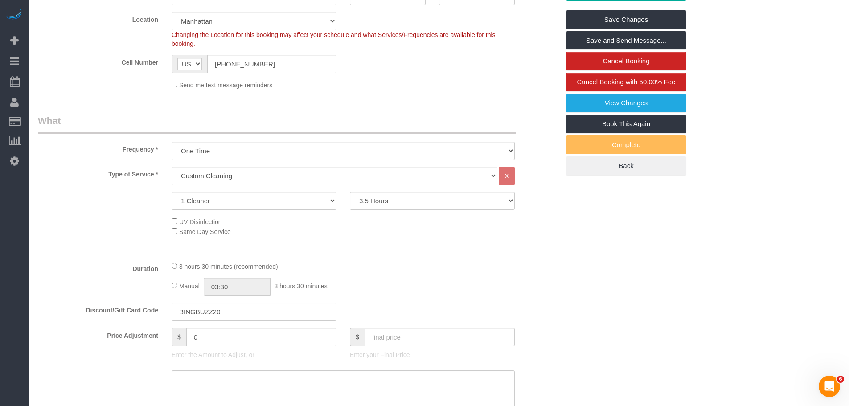
click at [467, 119] on legend "What" at bounding box center [277, 124] width 478 height 20
click at [495, 131] on legend "What" at bounding box center [277, 124] width 478 height 20
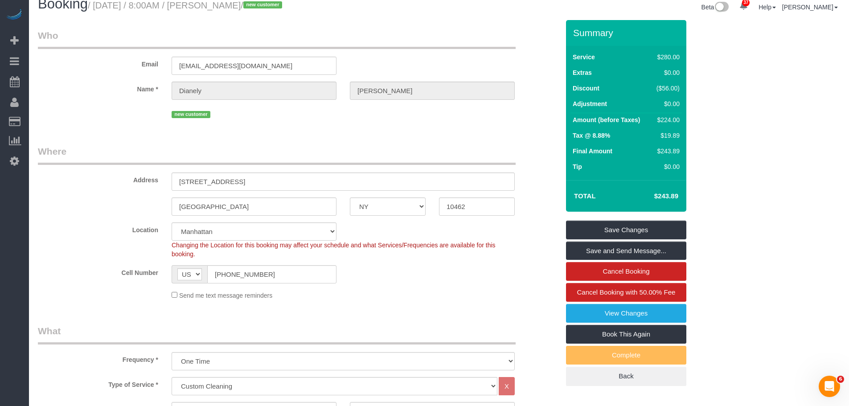
scroll to position [0, 0]
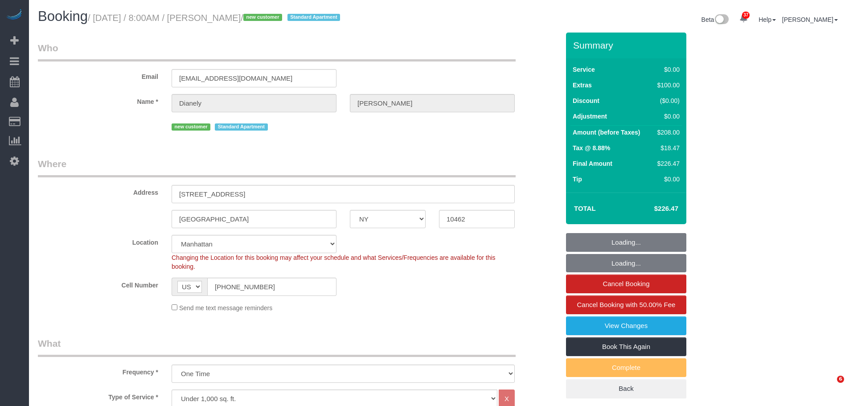
select select "NY"
select select "1"
select select "spot1"
select select "number:89"
select select "number:69"
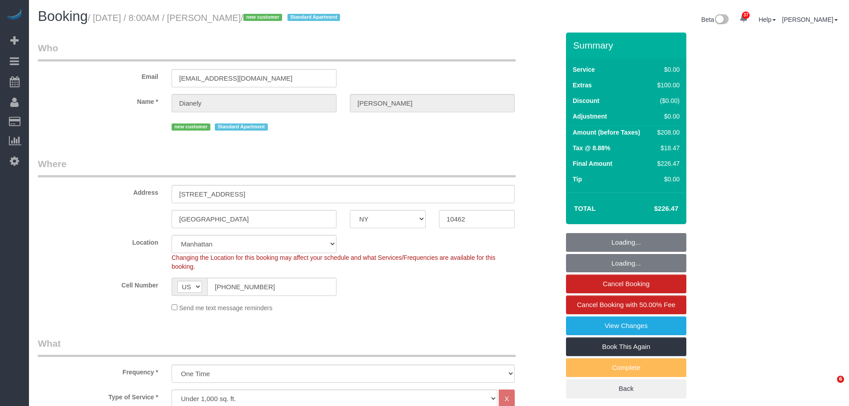
select select "number:15"
select select "number:5"
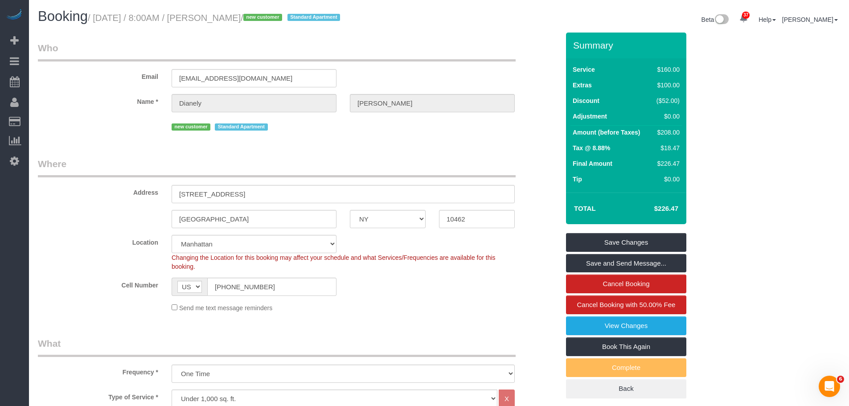
click at [432, 57] on legend "Who" at bounding box center [277, 51] width 478 height 20
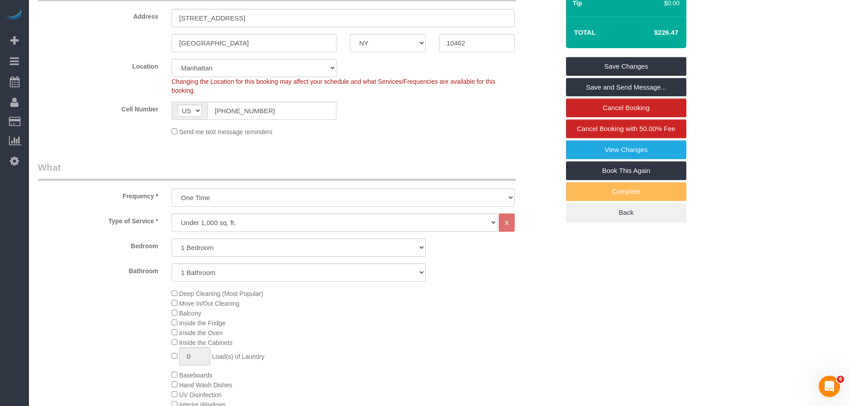
scroll to position [223, 0]
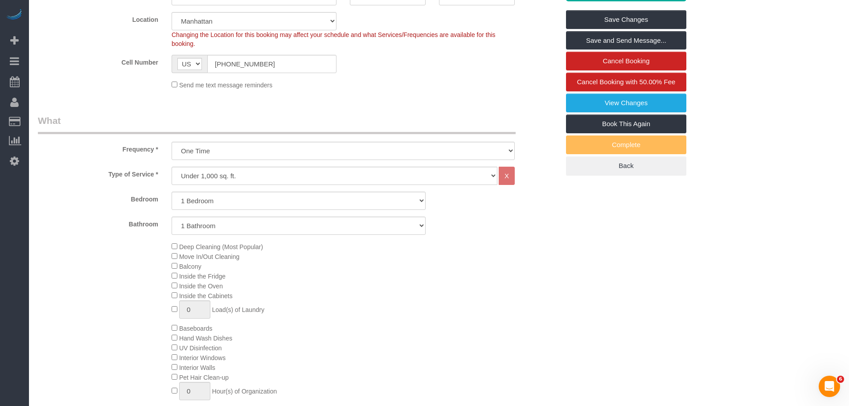
click at [472, 87] on div "Send me text message reminders" at bounding box center [343, 85] width 356 height 10
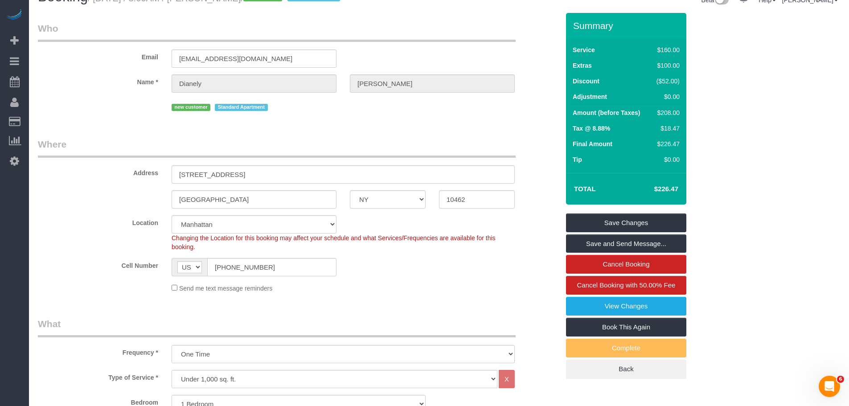
scroll to position [0, 0]
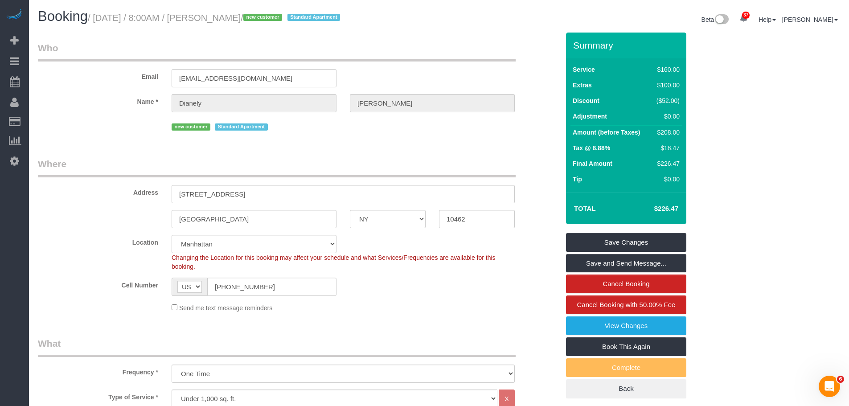
click at [479, 138] on fieldset "Who Email dianelygomez19@gmail.com Name * Dianely Gomez new customer Standard A…" at bounding box center [298, 90] width 521 height 98
click at [424, 69] on div "Email [EMAIL_ADDRESS][DOMAIN_NAME]" at bounding box center [298, 64] width 535 height 46
click at [483, 49] on legend "Who" at bounding box center [277, 51] width 478 height 20
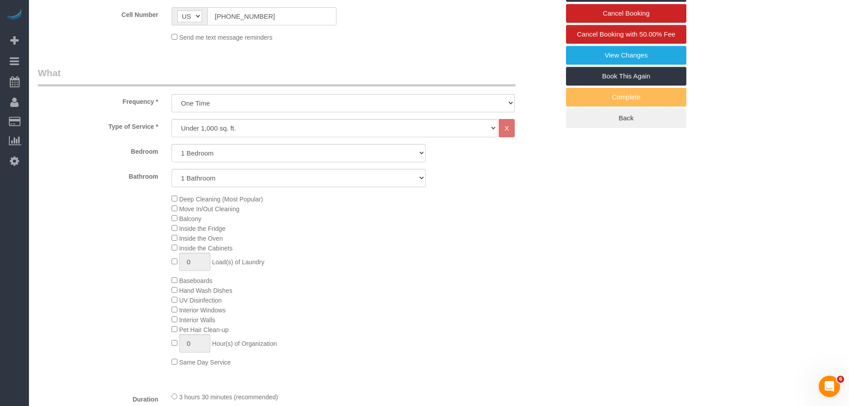
scroll to position [356, 0]
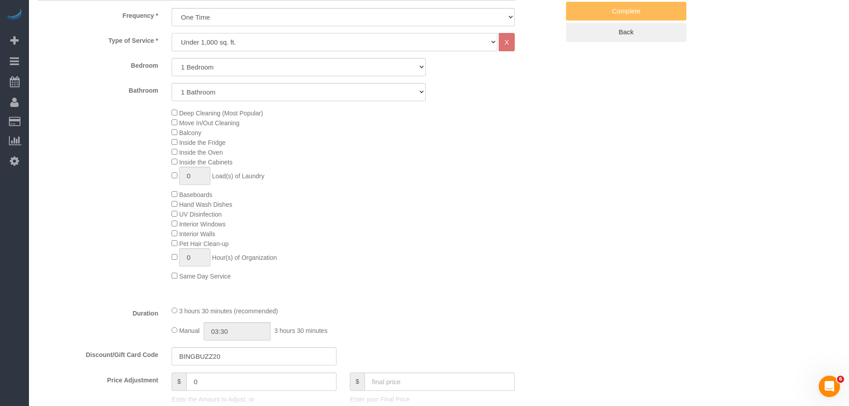
click at [356, 41] on select "Under 1,000 sq. ft. 1,001 - 1,500 sq. ft. 1,500+ sq. ft. Custom Cleaning Office…" at bounding box center [335, 42] width 326 height 18
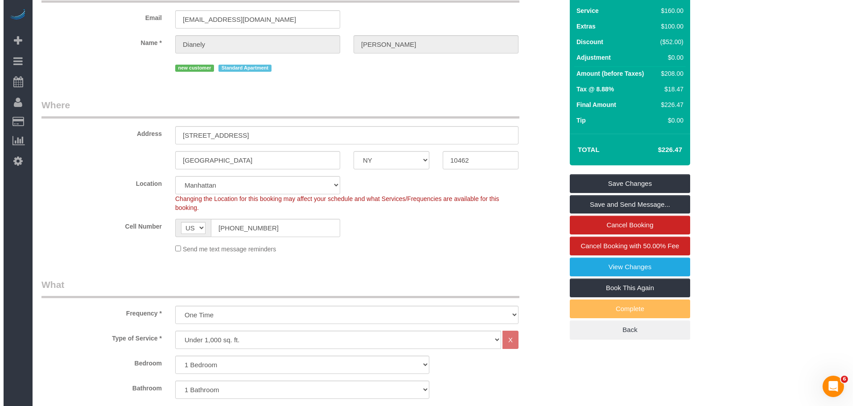
scroll to position [0, 0]
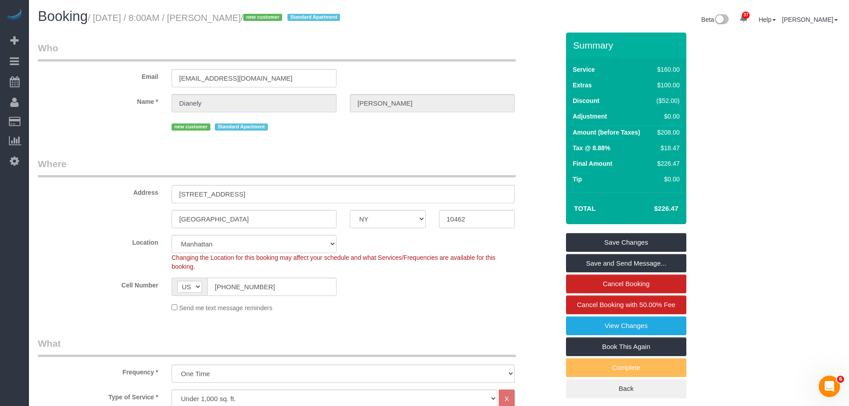
click at [479, 54] on legend "Who" at bounding box center [277, 51] width 478 height 20
click at [643, 288] on link "Cancel Booking" at bounding box center [626, 283] width 120 height 19
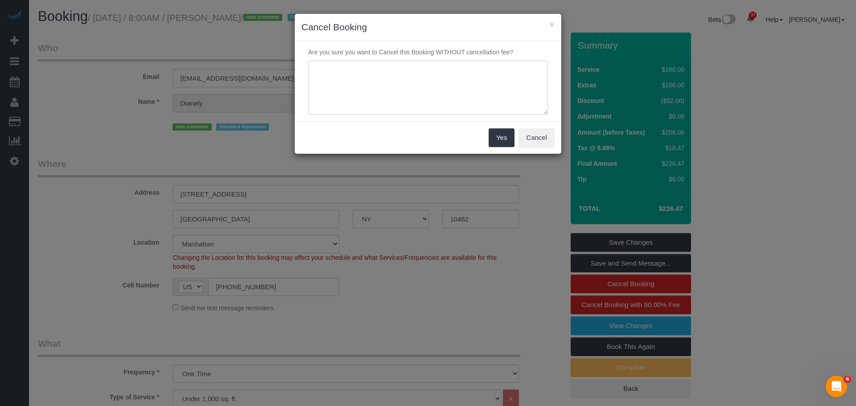
click at [371, 84] on textarea at bounding box center [428, 88] width 240 height 54
click at [378, 75] on textarea at bounding box center [428, 88] width 240 height 54
type textarea "a"
type textarea "Cancelled as requested"
click at [504, 141] on button "Yes" at bounding box center [501, 137] width 26 height 19
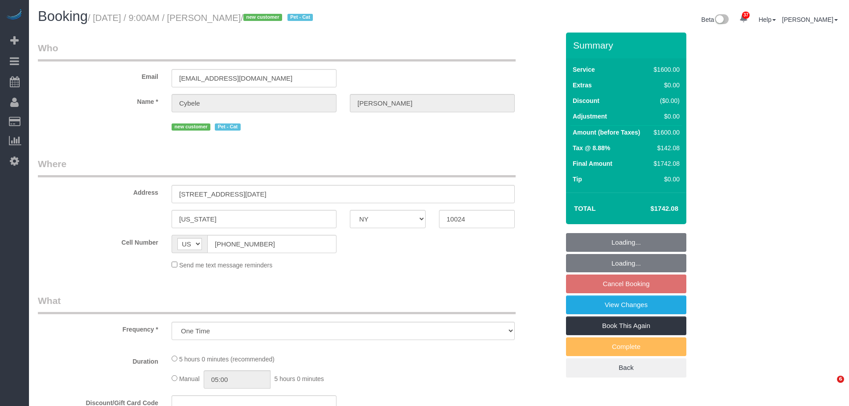
select select "NY"
select select "number:89"
select select "number:71"
select select "number:14"
select select "number:5"
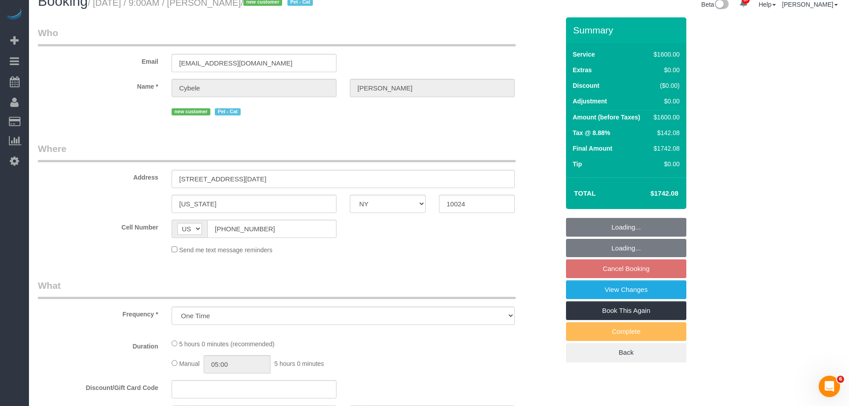
scroll to position [178, 0]
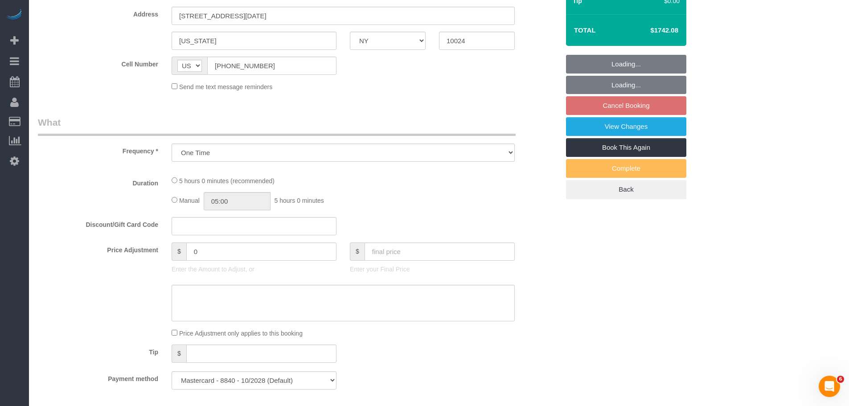
select select "spot2"
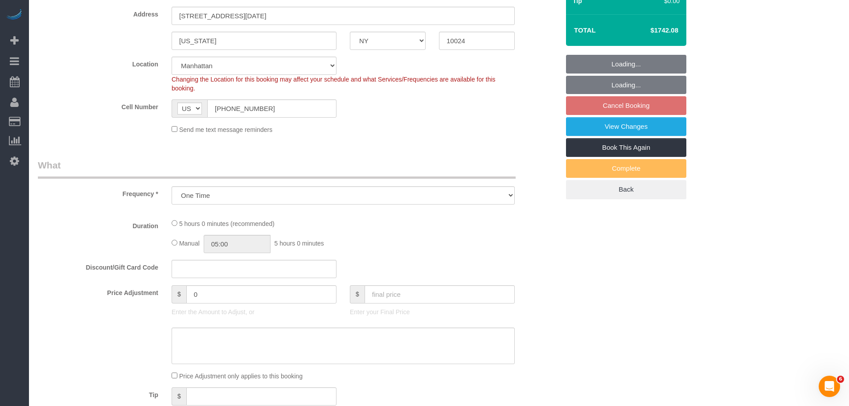
scroll to position [0, 0]
select select "4"
select select "300"
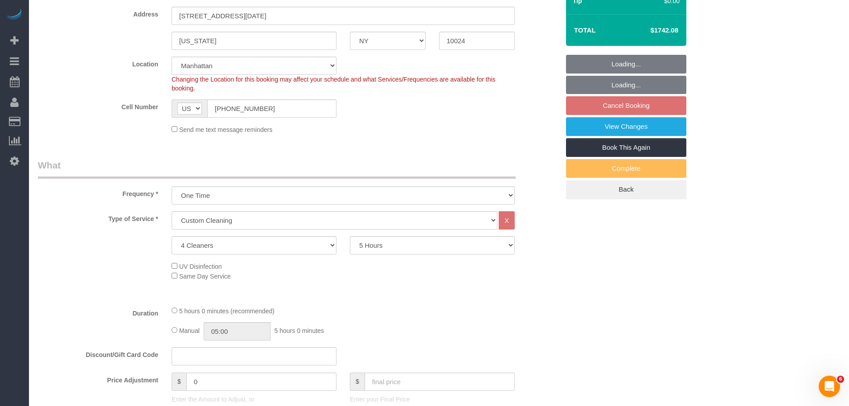
select select "object:1484"
select select "spot60"
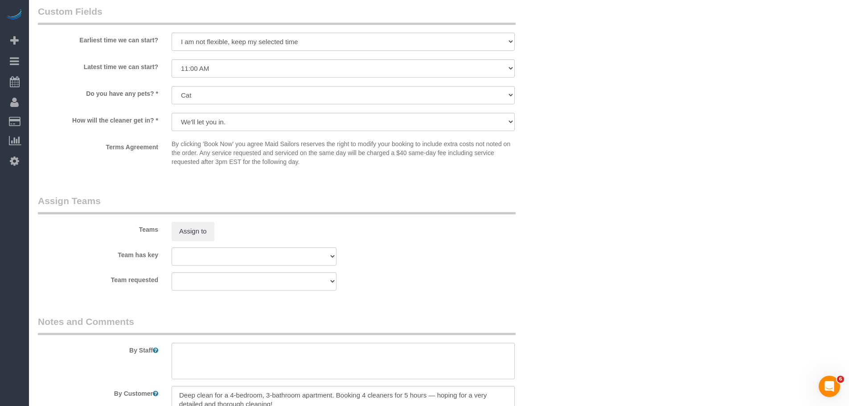
scroll to position [936, 0]
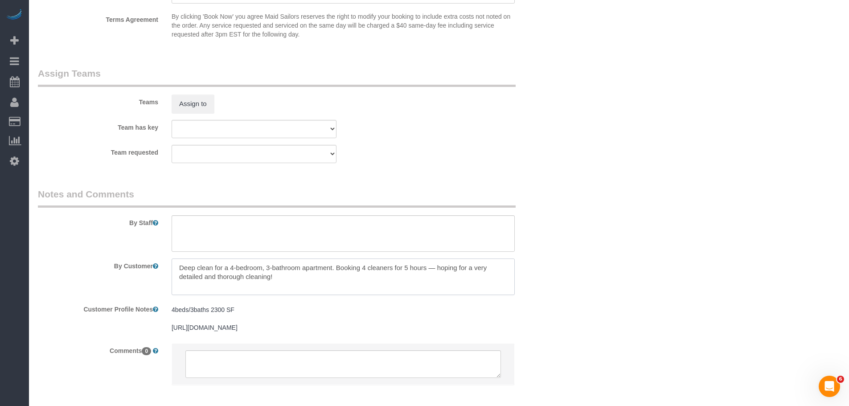
drag, startPoint x: 266, startPoint y: 267, endPoint x: 365, endPoint y: 286, distance: 100.6
click at [365, 286] on textarea at bounding box center [343, 276] width 343 height 37
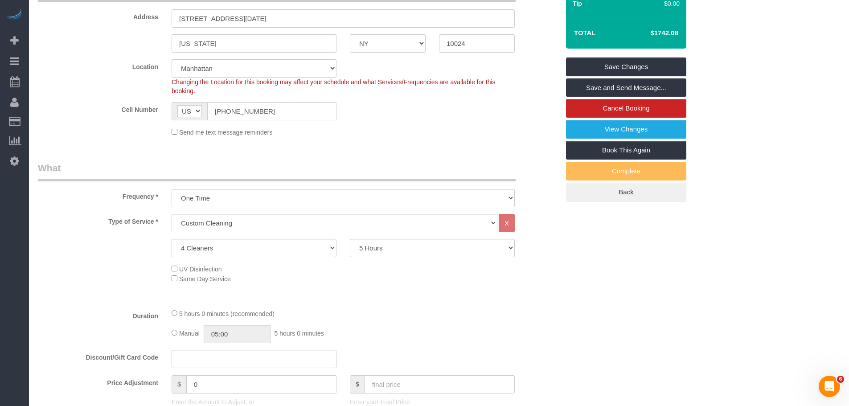
scroll to position [45, 0]
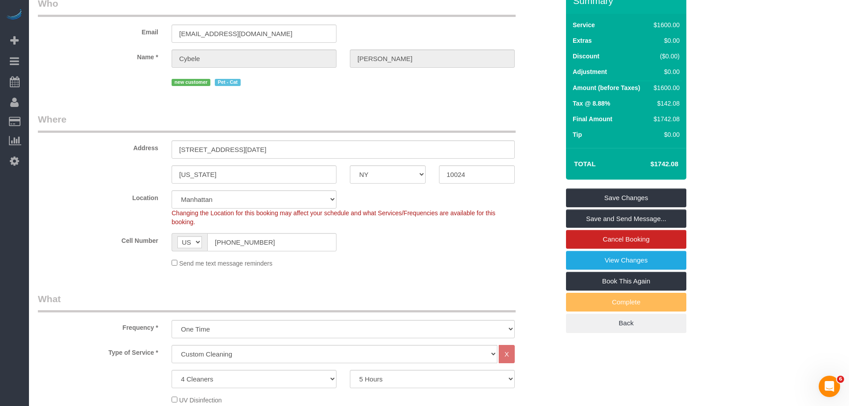
drag, startPoint x: 494, startPoint y: 116, endPoint x: 640, endPoint y: 78, distance: 151.4
click at [494, 116] on legend "Where" at bounding box center [277, 123] width 478 height 20
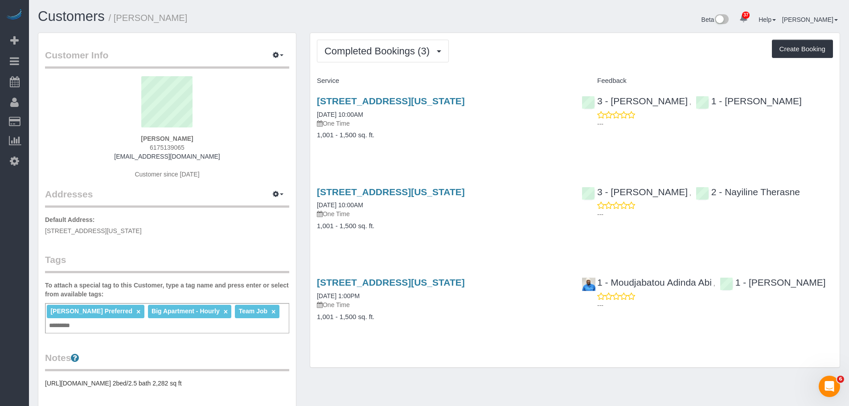
drag, startPoint x: 309, startPoint y: 98, endPoint x: 557, endPoint y: 98, distance: 247.3
click at [556, 98] on div "Completed Bookings (3) Completed Bookings (3) Upcoming Bookings (0) Cancelled B…" at bounding box center [575, 201] width 530 height 336
copy link "[STREET_ADDRESS][US_STATE]"
drag, startPoint x: 160, startPoint y: 137, endPoint x: 188, endPoint y: 137, distance: 27.2
click at [188, 137] on div "[PERSON_NAME] 6175139065 [EMAIL_ADDRESS][DOMAIN_NAME] Customer since [DATE]" at bounding box center [167, 131] width 244 height 111
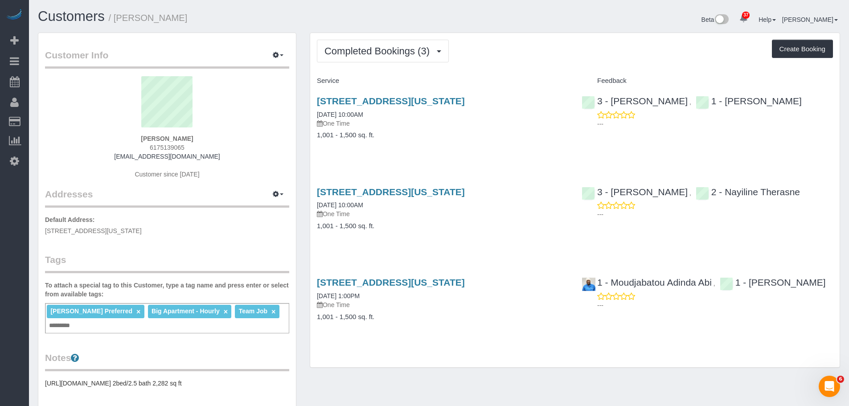
copy strong "[PERSON_NAME]"
drag, startPoint x: 422, startPoint y: 156, endPoint x: 425, endPoint y: 140, distance: 15.8
click at [422, 156] on div "[STREET_ADDRESS][US_STATE] [DATE] 10:00AM One Time 1,001 - 1,500 sq. ft." at bounding box center [442, 122] width 265 height 69
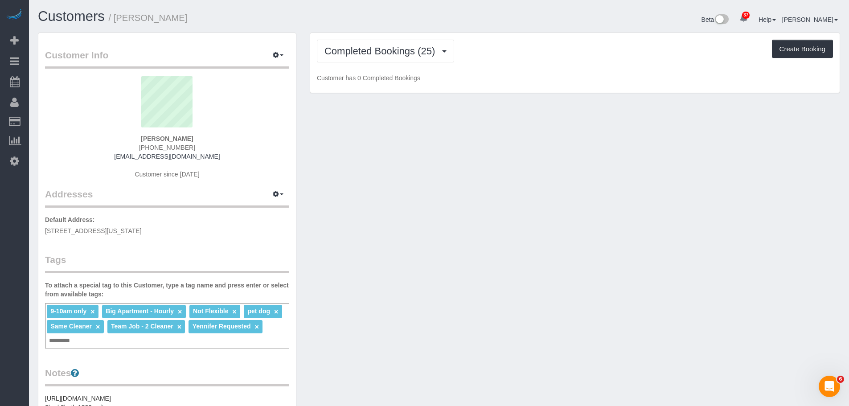
click at [535, 60] on div "Completed Bookings (25) Completed Bookings (25) Upcoming Bookings (7) Cancelled…" at bounding box center [575, 51] width 516 height 23
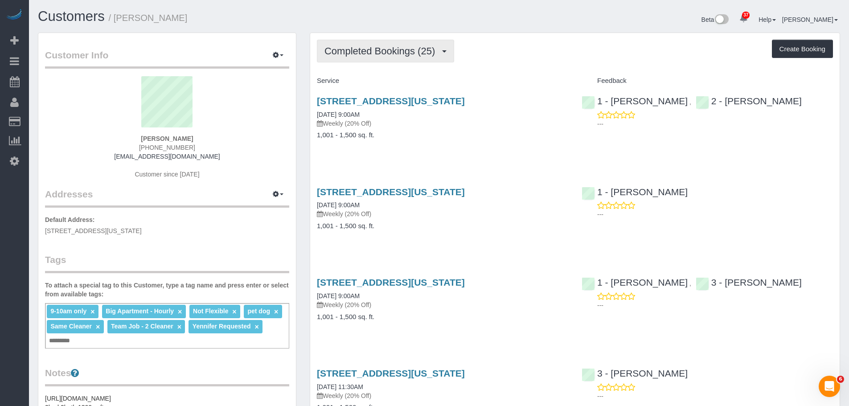
click at [400, 46] on span "Completed Bookings (25)" at bounding box center [381, 50] width 115 height 11
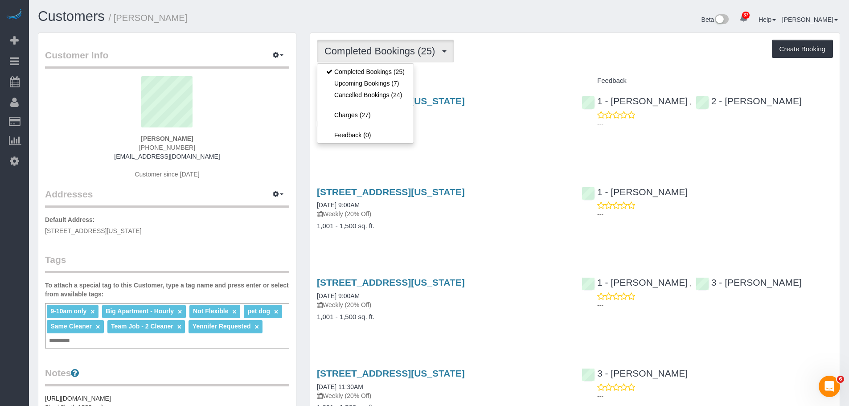
click at [614, 59] on div "Completed Bookings (25) Completed Bookings (25) Upcoming Bookings (7) Cancelled…" at bounding box center [575, 51] width 516 height 23
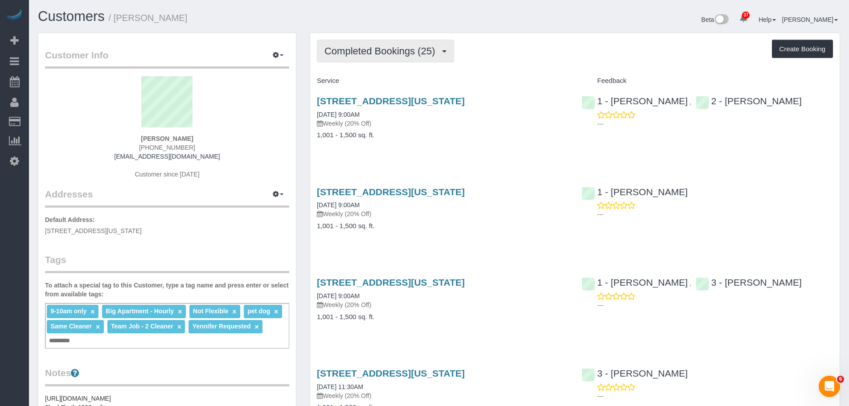
click at [397, 55] on span "Completed Bookings (25)" at bounding box center [381, 50] width 115 height 11
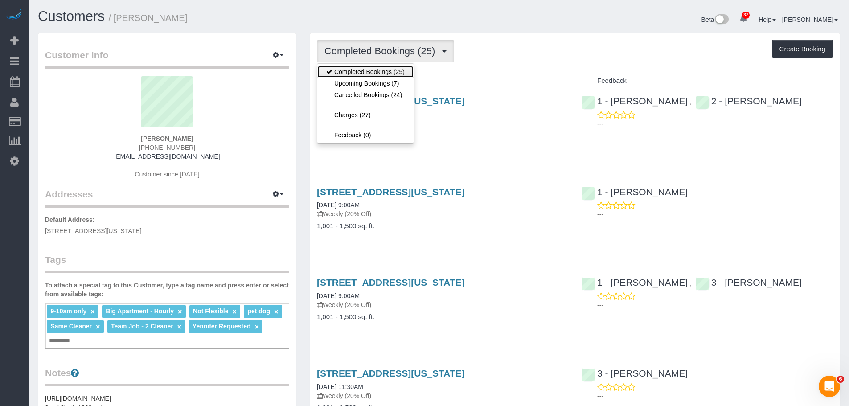
click at [393, 76] on link "Completed Bookings (25)" at bounding box center [365, 72] width 96 height 12
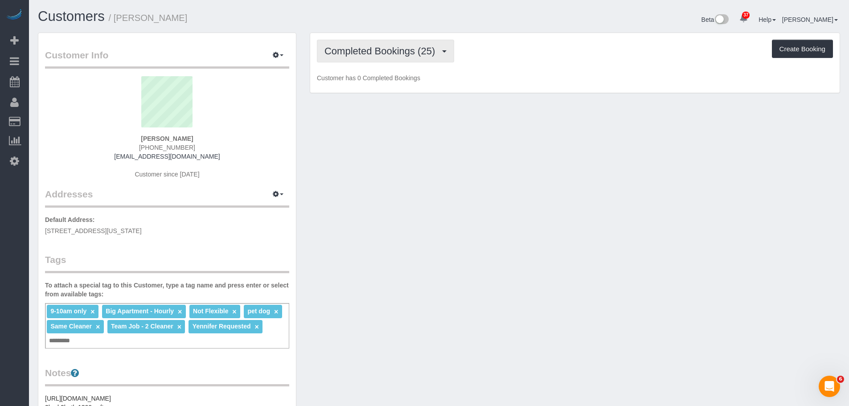
click at [391, 50] on span "Completed Bookings (25)" at bounding box center [381, 50] width 115 height 11
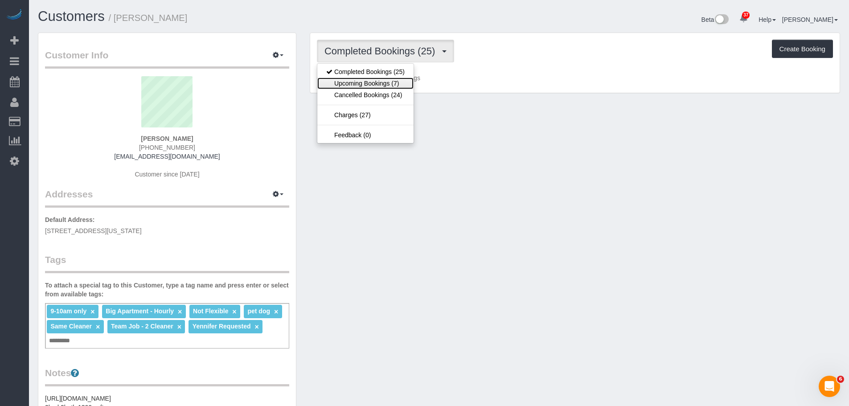
click at [385, 87] on link "Upcoming Bookings (7)" at bounding box center [365, 84] width 96 height 12
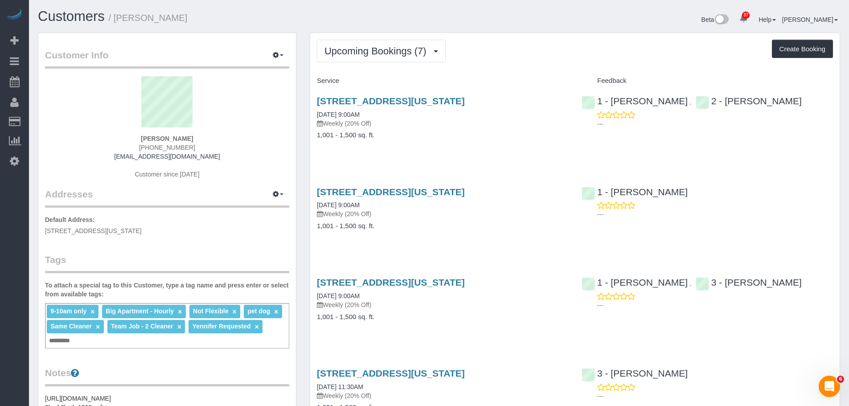
click at [489, 74] on div "Service" at bounding box center [442, 81] width 265 height 15
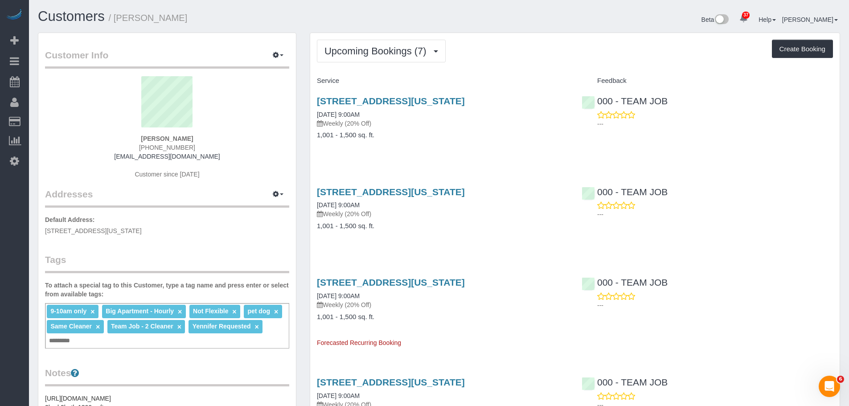
click at [533, 156] on div "15 West 96th Street, Apt. 23, New York, NY 10025 10/18/2025 9:00AM Weekly (20% …" at bounding box center [442, 122] width 265 height 69
click at [537, 168] on div "Service Feedback 15 West 96th Street, Apt. 23, New York, NY 10025 10/18/2025 9:…" at bounding box center [575, 410] width 516 height 672
click at [559, 62] on div "Upcoming Bookings (7) Completed Bookings (25) Upcoming Bookings (7) Cancelled B…" at bounding box center [574, 404] width 529 height 742
click at [756, 157] on div "Service Feedback 15 West 96th Street, Apt. 23, New York, NY 10025 10/18/2025 9:…" at bounding box center [575, 410] width 516 height 672
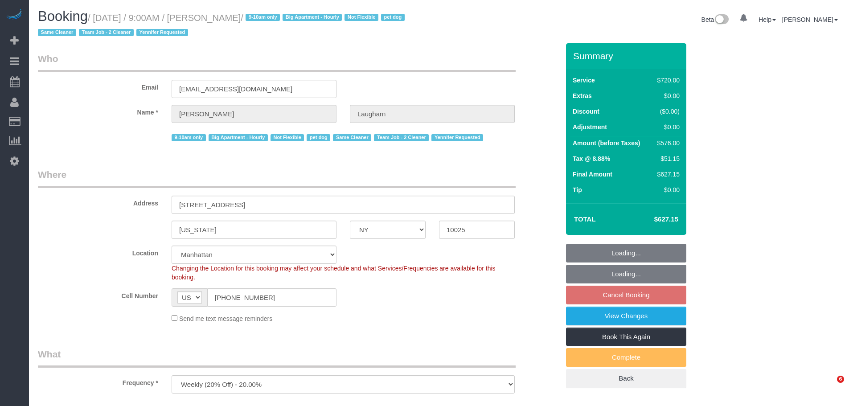
select select "NY"
select select "spot2"
select select "2"
select select "270"
select select "number:89"
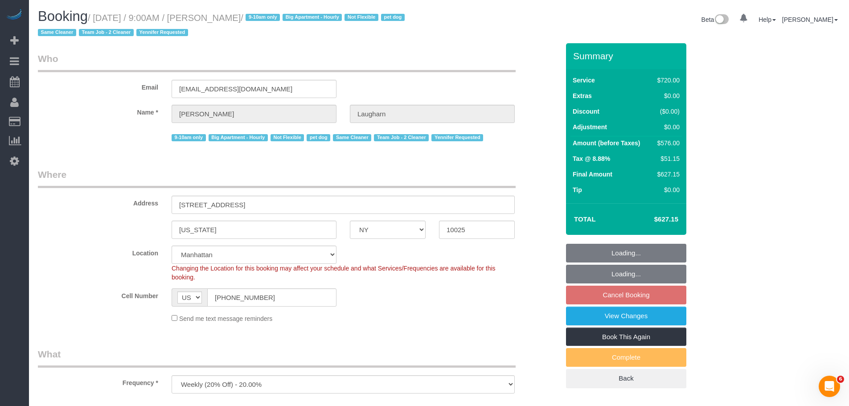
select select "number:70"
select select "number:13"
select select "number:6"
select select "object:1079"
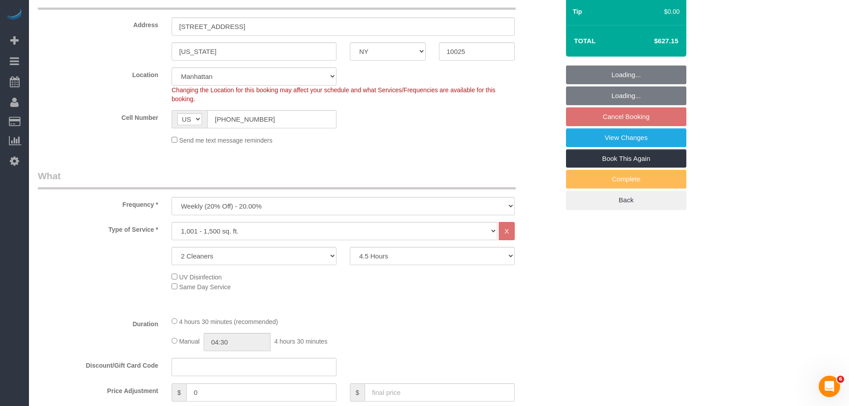
select select "string:stripe-pm_1Qg79n4VGloSiKo7Xb5RYN0j"
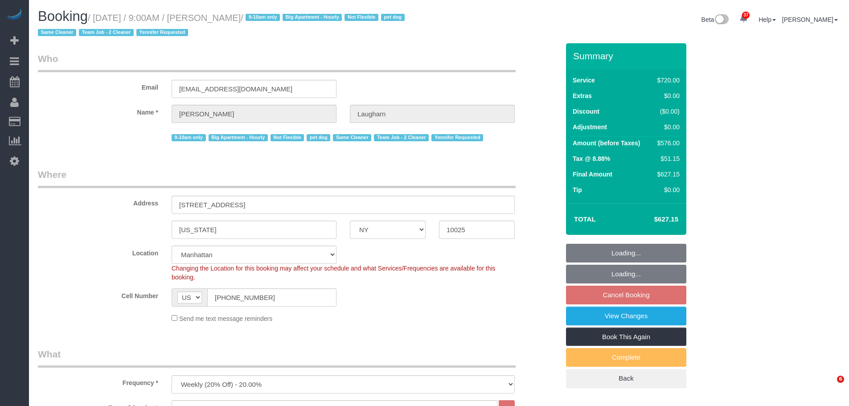
select select "NY"
select select "2"
select select "270"
select select "spot2"
select select "number:89"
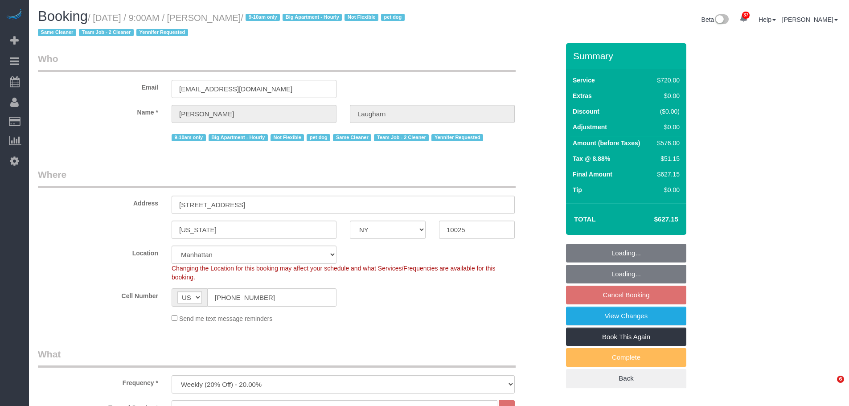
select select "number:70"
select select "number:13"
select select "number:6"
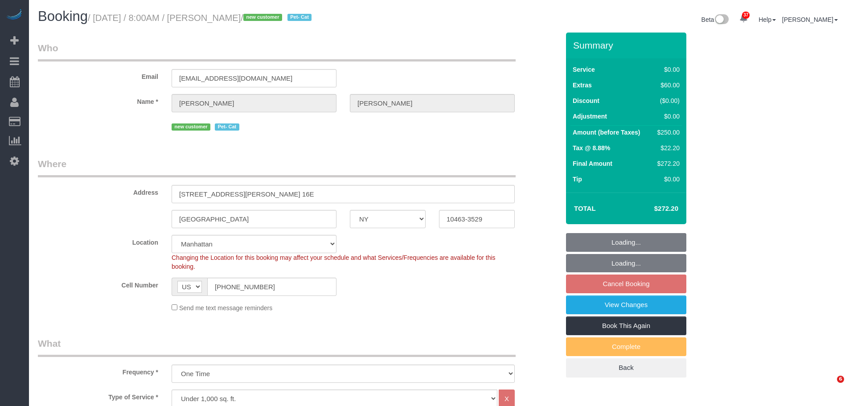
select select "NY"
select select "1"
select select "2"
select select "spot1"
select select "number:56"
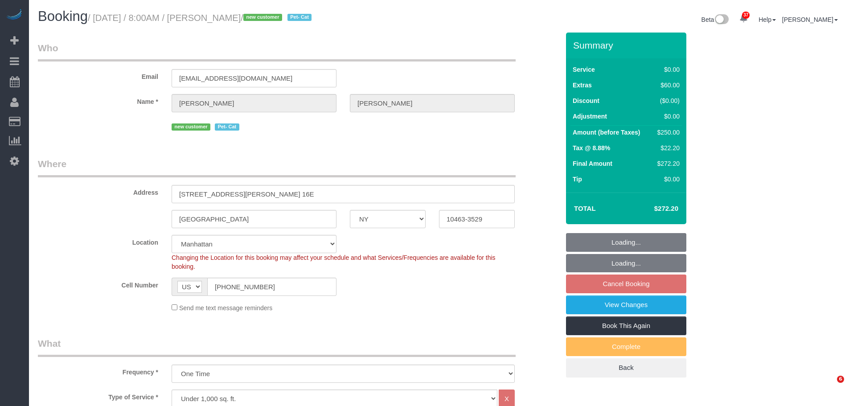
select select "number:71"
select select "number:14"
select select "number:6"
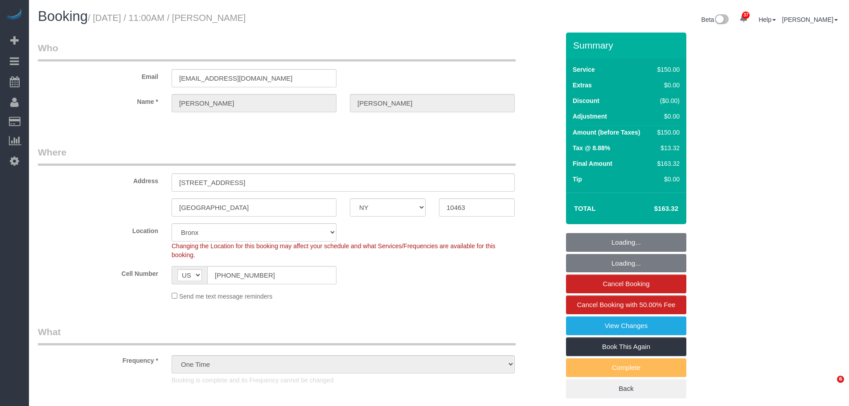
select select "NY"
select select "number:89"
select select "number:90"
select select "number:15"
select select "number:5"
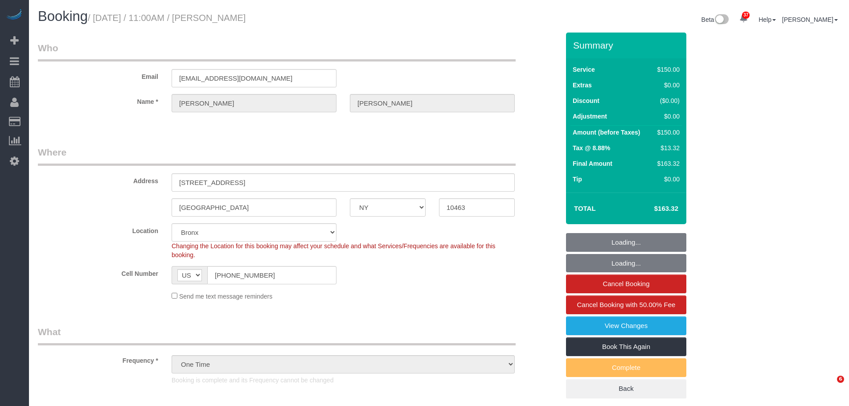
select select "object:1051"
select select "string:stripe-pm_1KZk4x4VGloSiKo7mkPbIf3c"
select select "spot1"
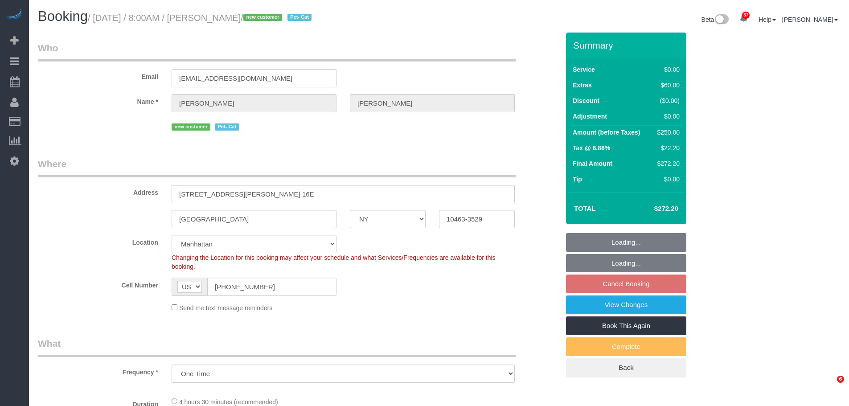
select select "NY"
select select "number:56"
select select "number:71"
select select "number:14"
select select "number:6"
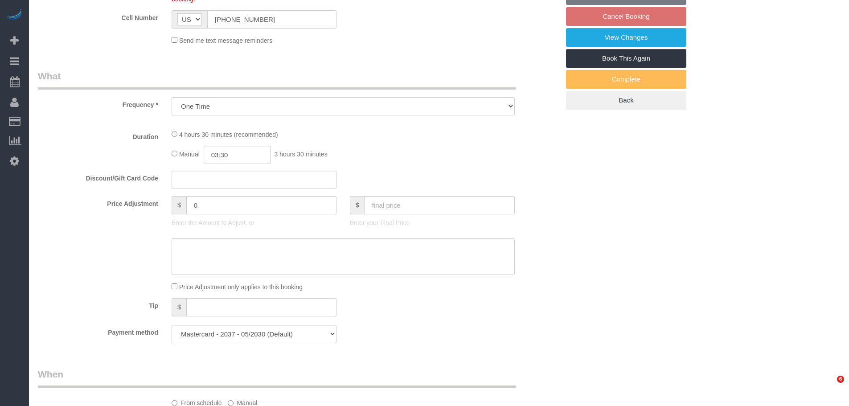
select select "object:1067"
select select "1"
select select "2"
select select "spot1"
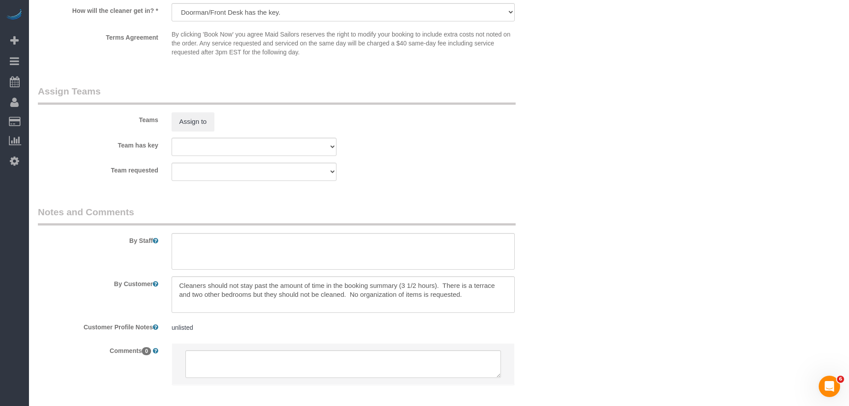
scroll to position [1140, 0]
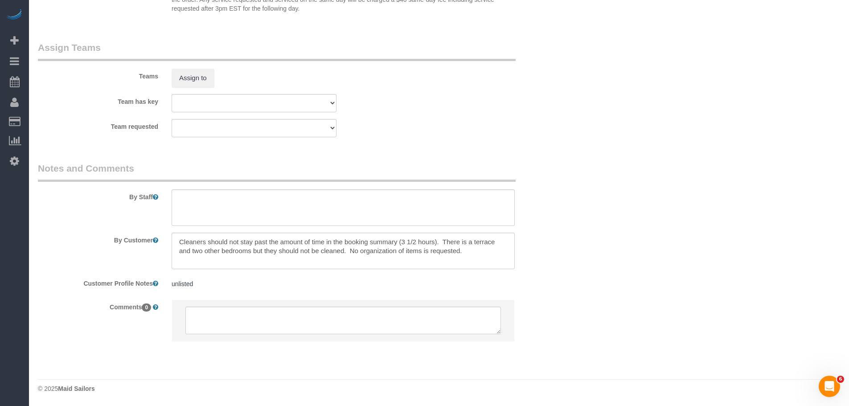
drag, startPoint x: 629, startPoint y: 86, endPoint x: 542, endPoint y: 8, distance: 117.0
